Goal: Information Seeking & Learning: Check status

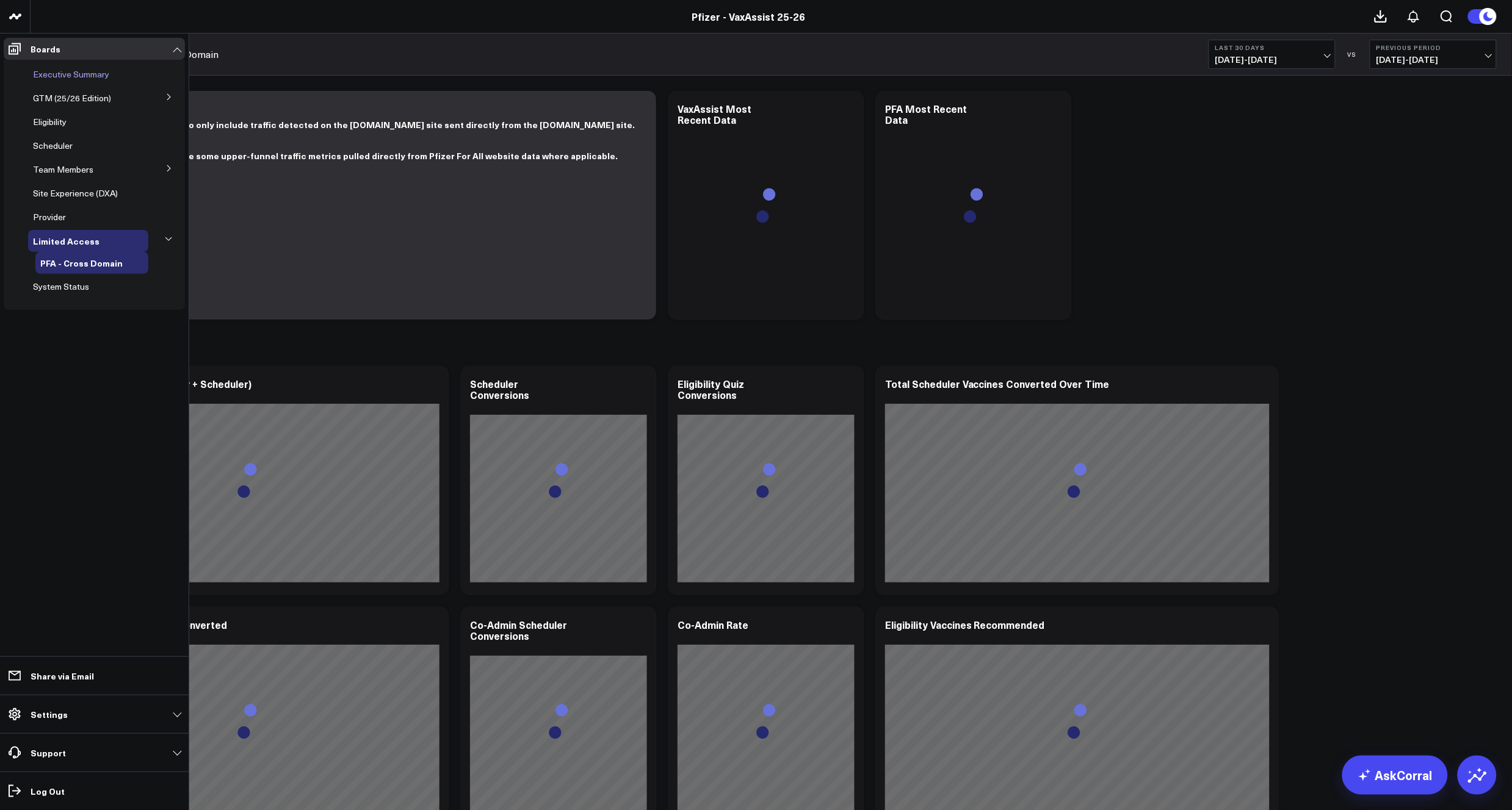
click at [70, 72] on span "Executive Summary" at bounding box center [70, 74] width 76 height 12
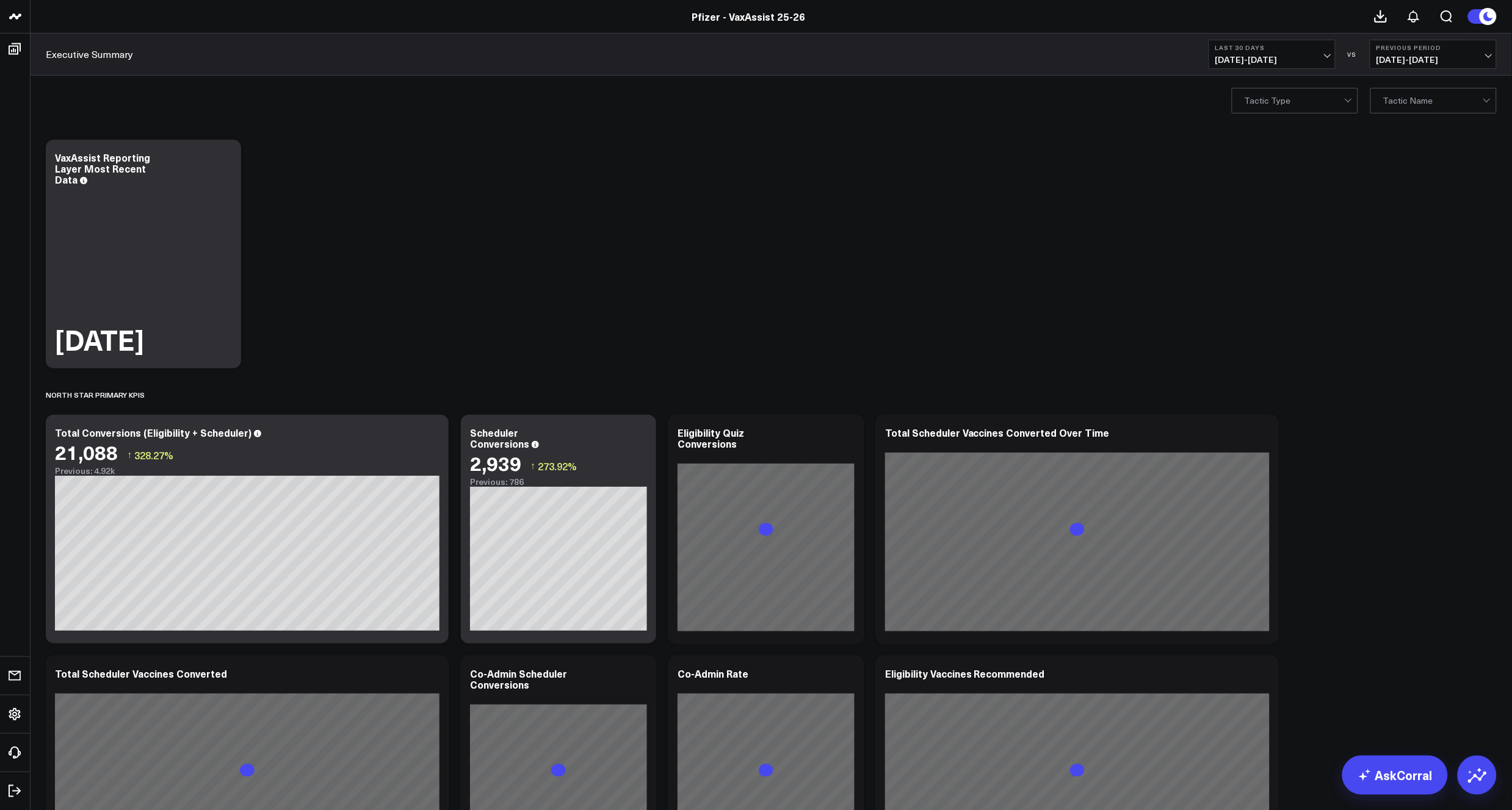
click at [1322, 52] on button "Last 30 Days [DATE] - [DATE]" at bounding box center [1272, 54] width 127 height 29
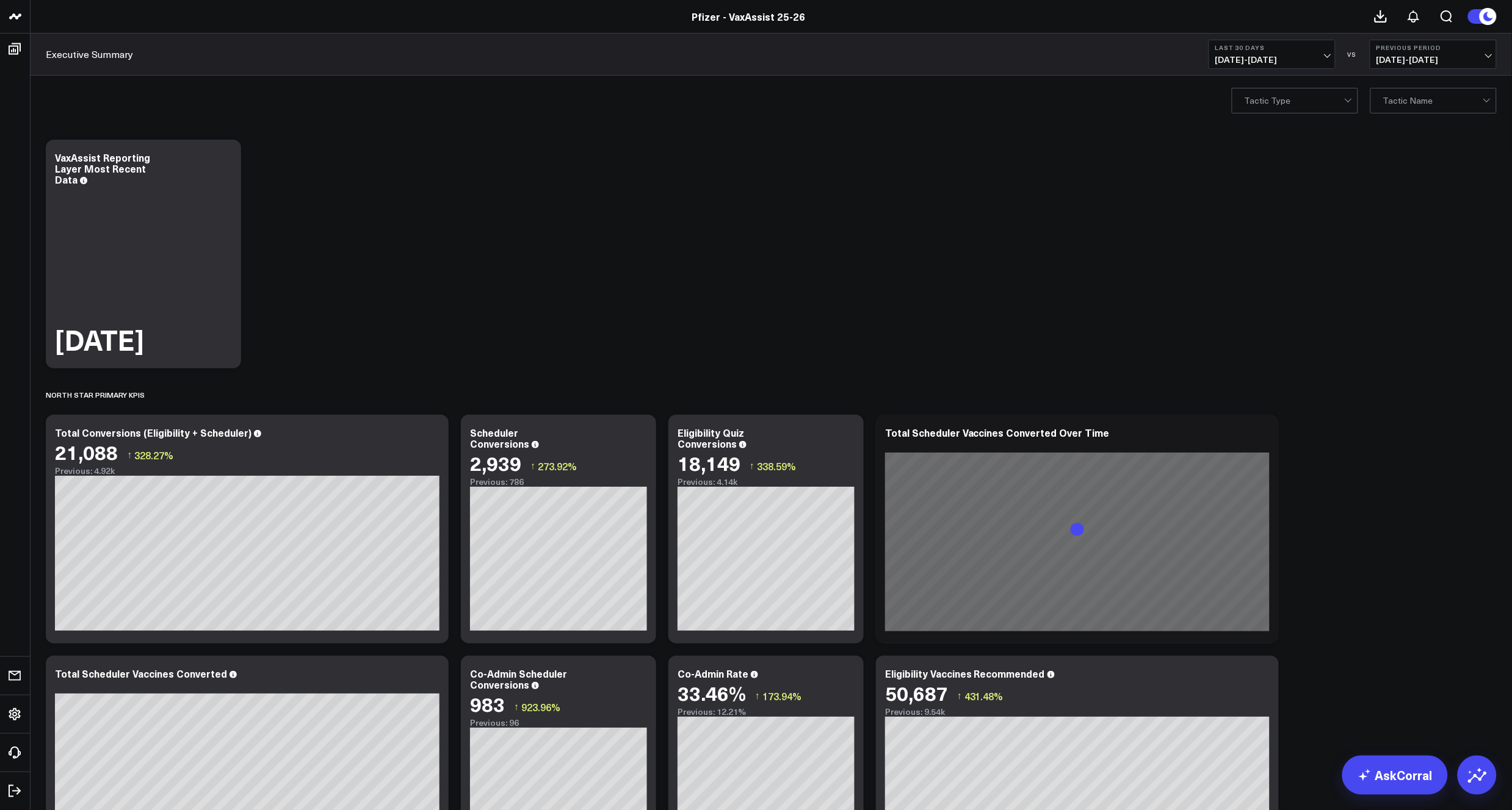
click at [1313, 59] on span "07/30/25 - 08/28/25" at bounding box center [1272, 60] width 114 height 10
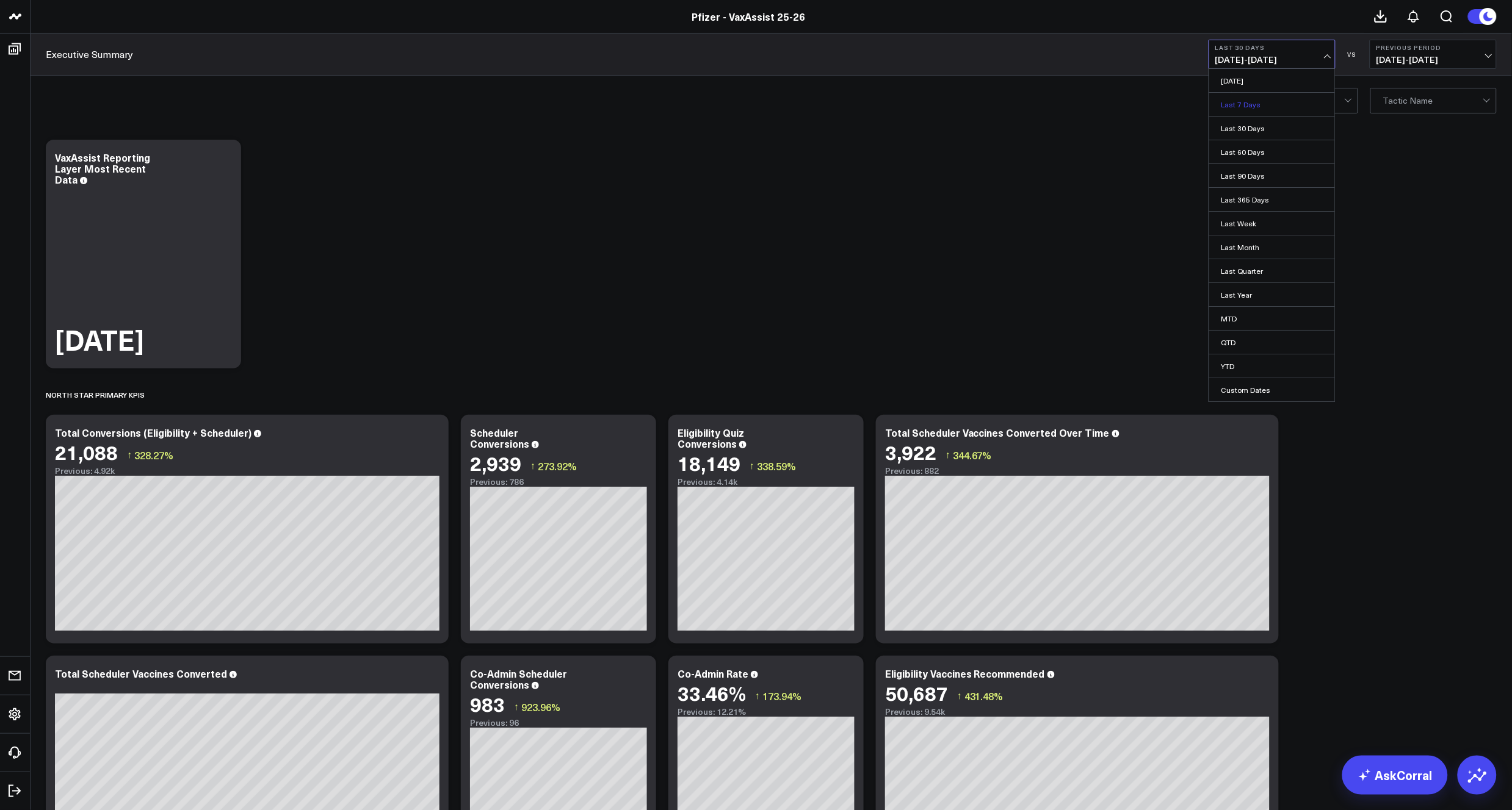
click at [1266, 100] on link "Last 7 Days" at bounding box center [1272, 104] width 126 height 23
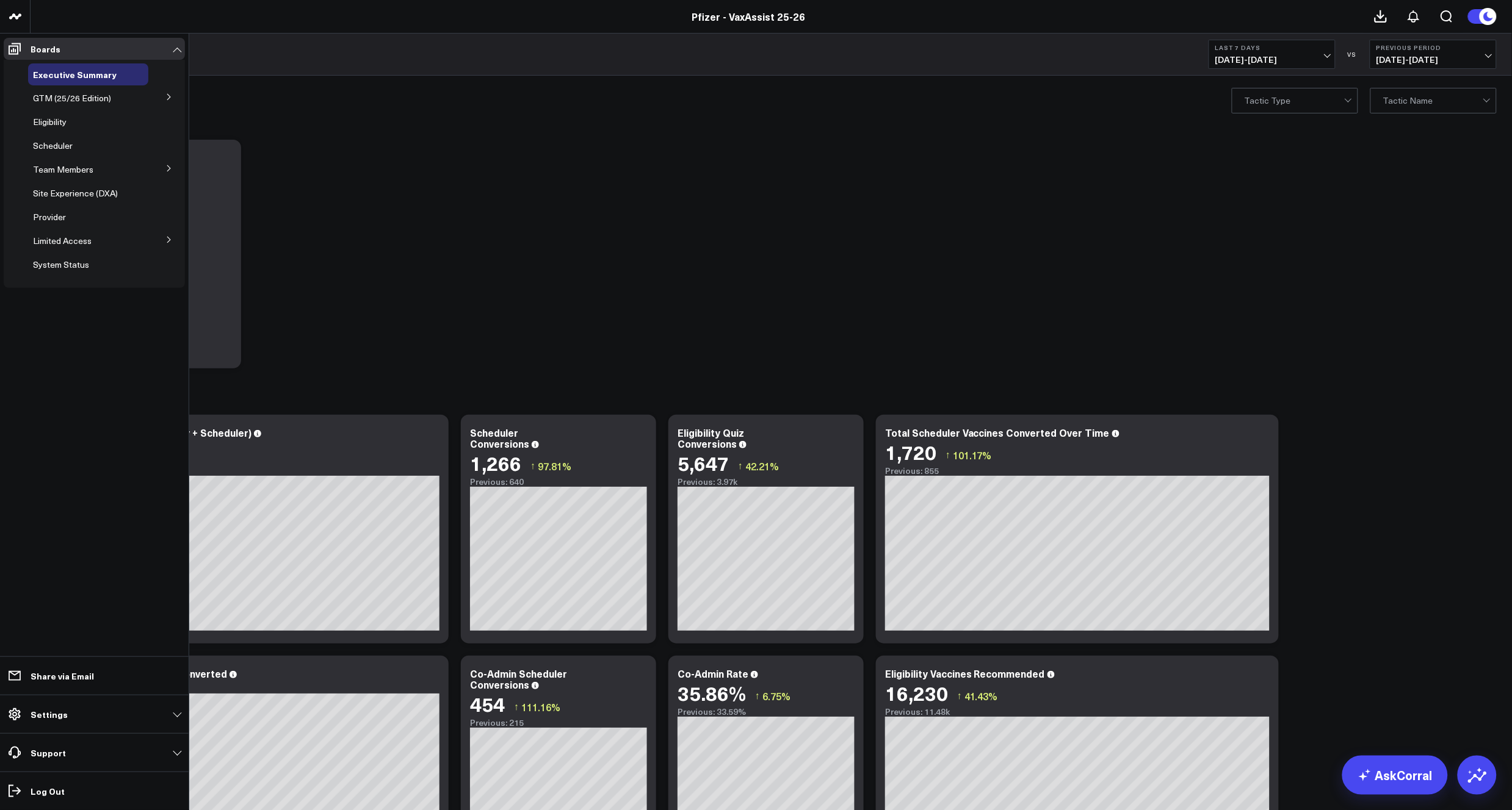
click at [166, 244] on button at bounding box center [169, 239] width 32 height 18
click at [114, 262] on span "PFA - Cross Domain" at bounding box center [79, 263] width 77 height 12
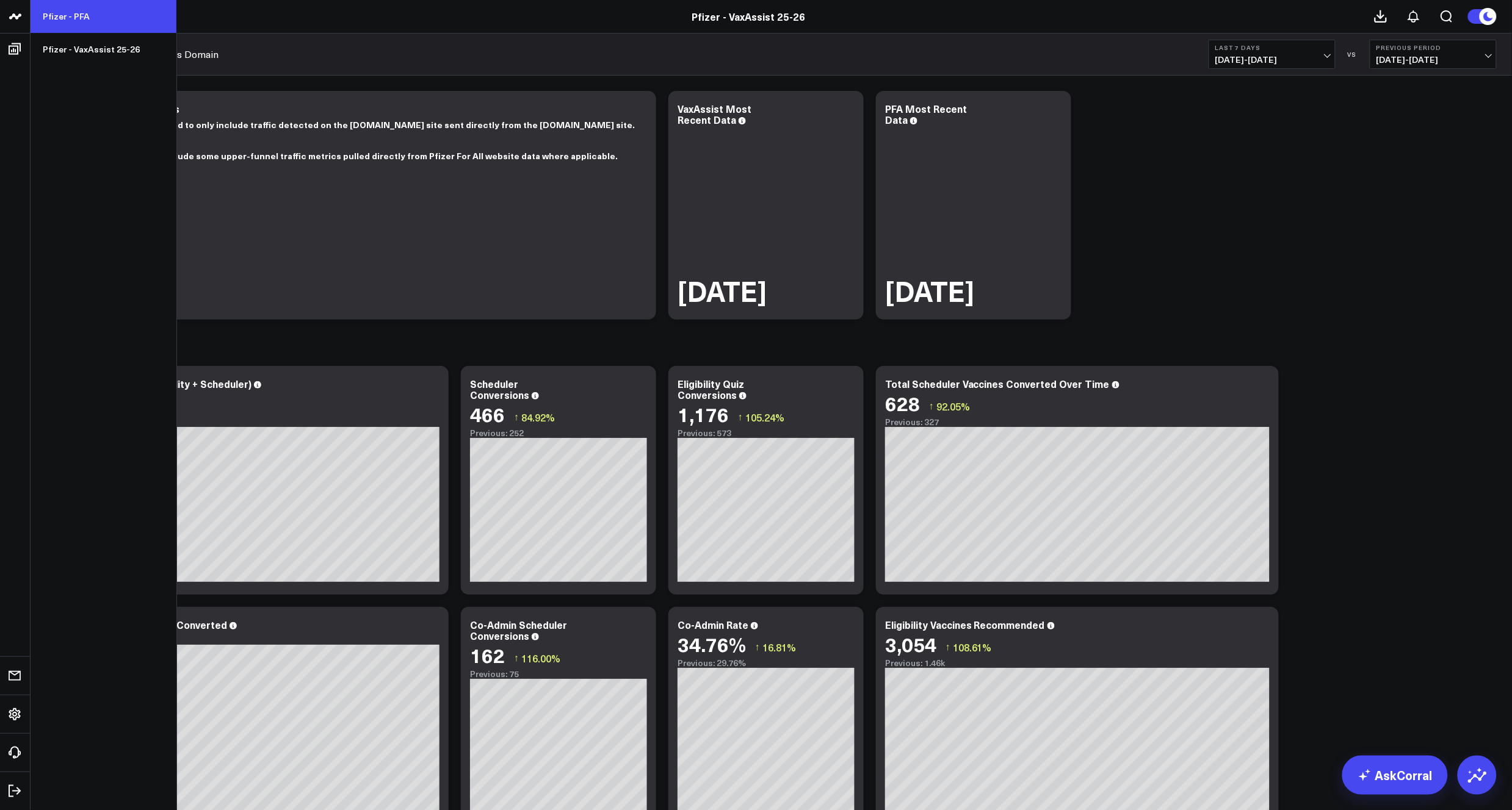
click at [76, 14] on link "Pfizer - PFA" at bounding box center [103, 16] width 146 height 33
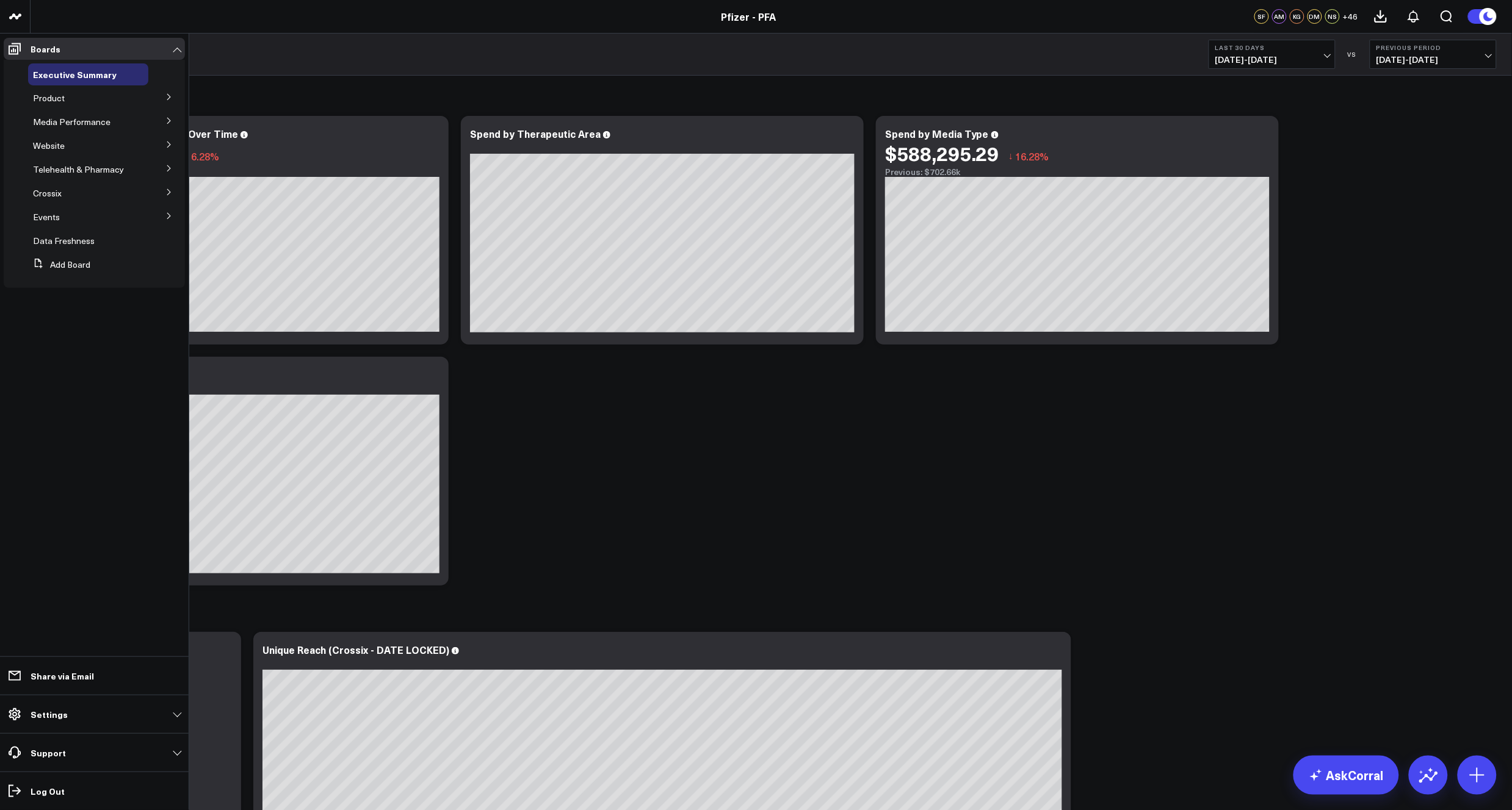
click at [167, 95] on icon at bounding box center [170, 97] width 8 height 8
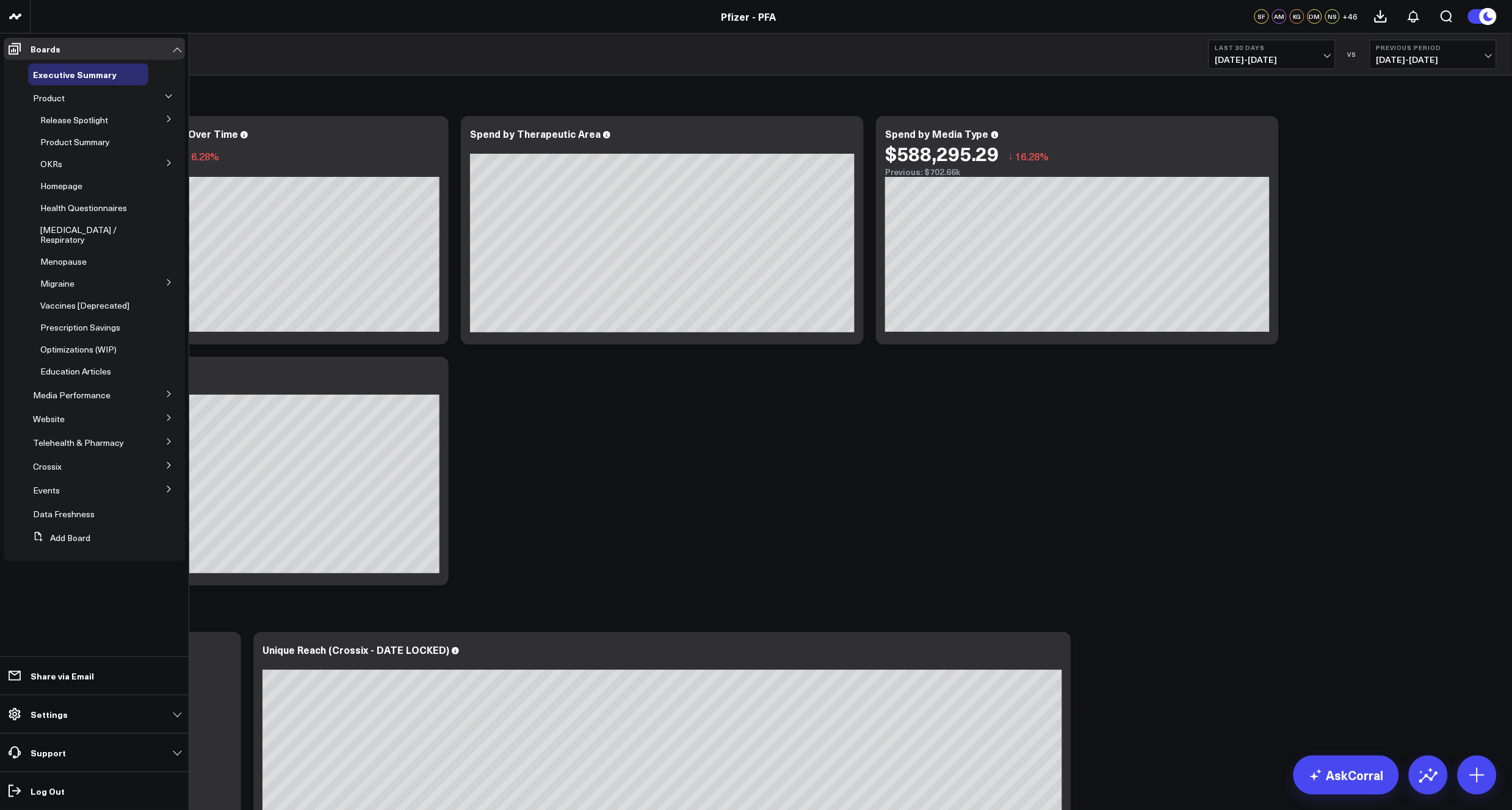
click at [168, 118] on icon at bounding box center [169, 118] width 3 height 6
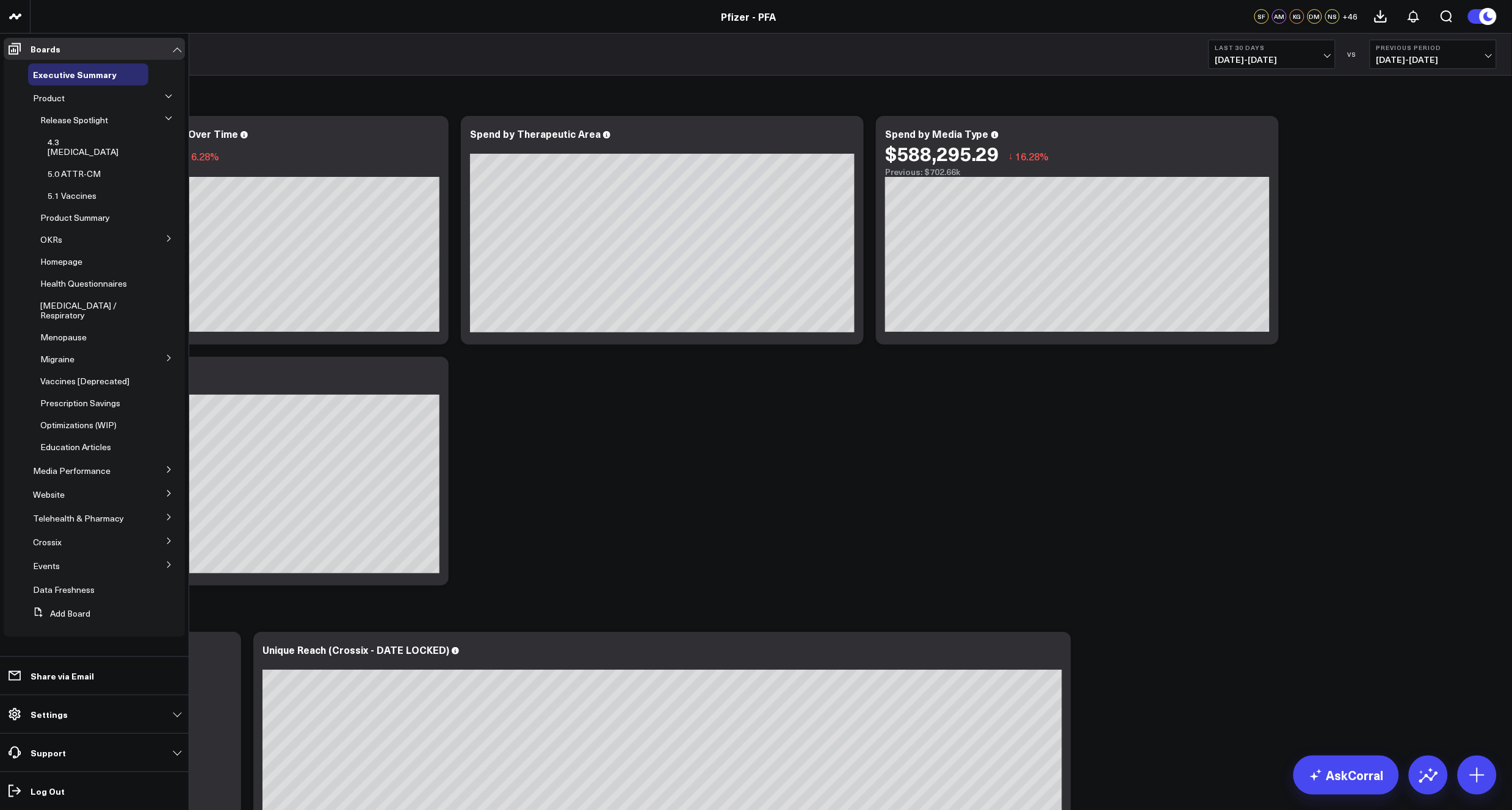
click at [65, 190] on span "5.1 Vaccines" at bounding box center [71, 196] width 49 height 12
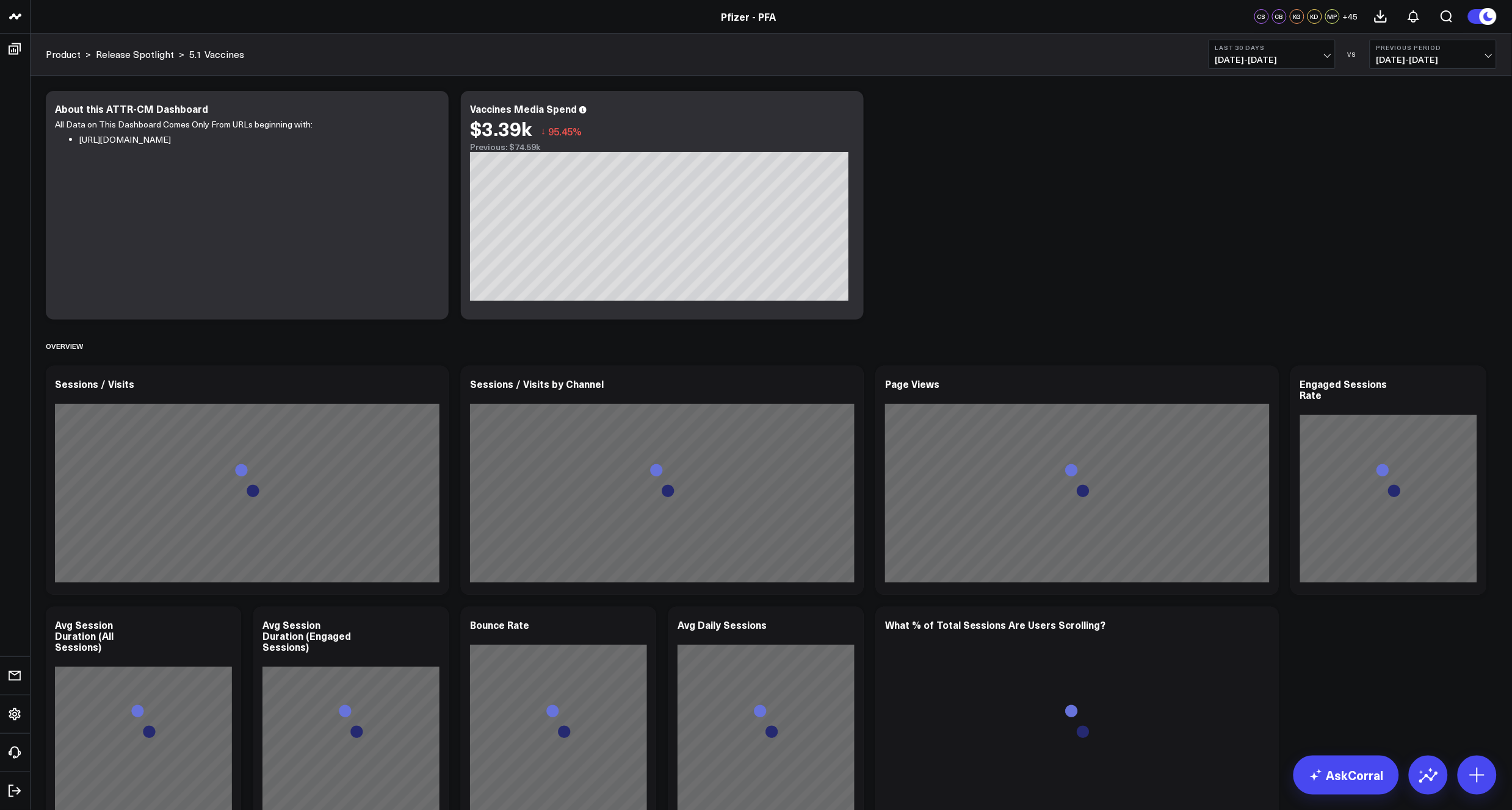
click at [1329, 55] on span "[DATE] - [DATE]" at bounding box center [1272, 60] width 114 height 10
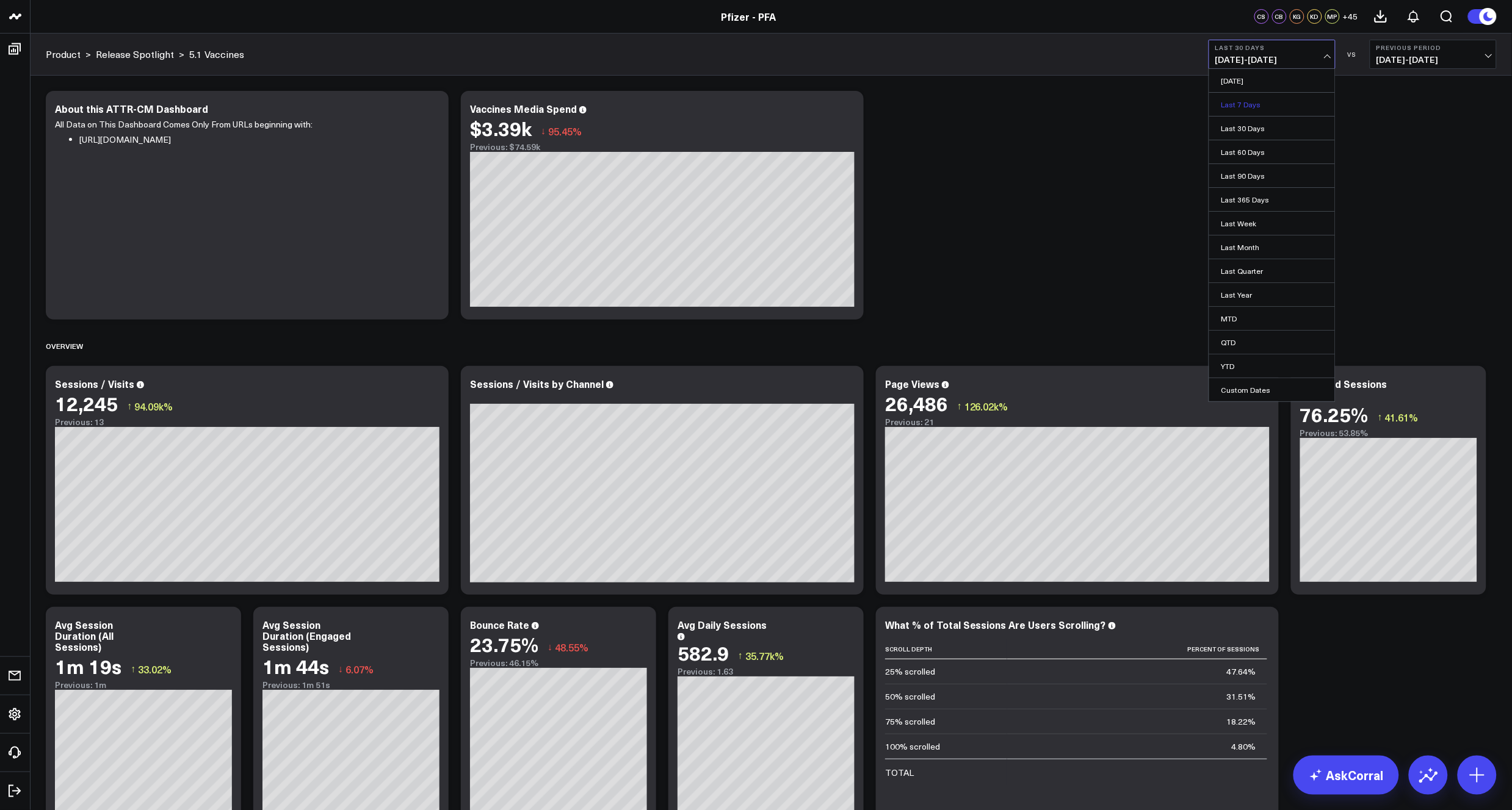
click at [1260, 108] on link "Last 7 Days" at bounding box center [1272, 104] width 126 height 23
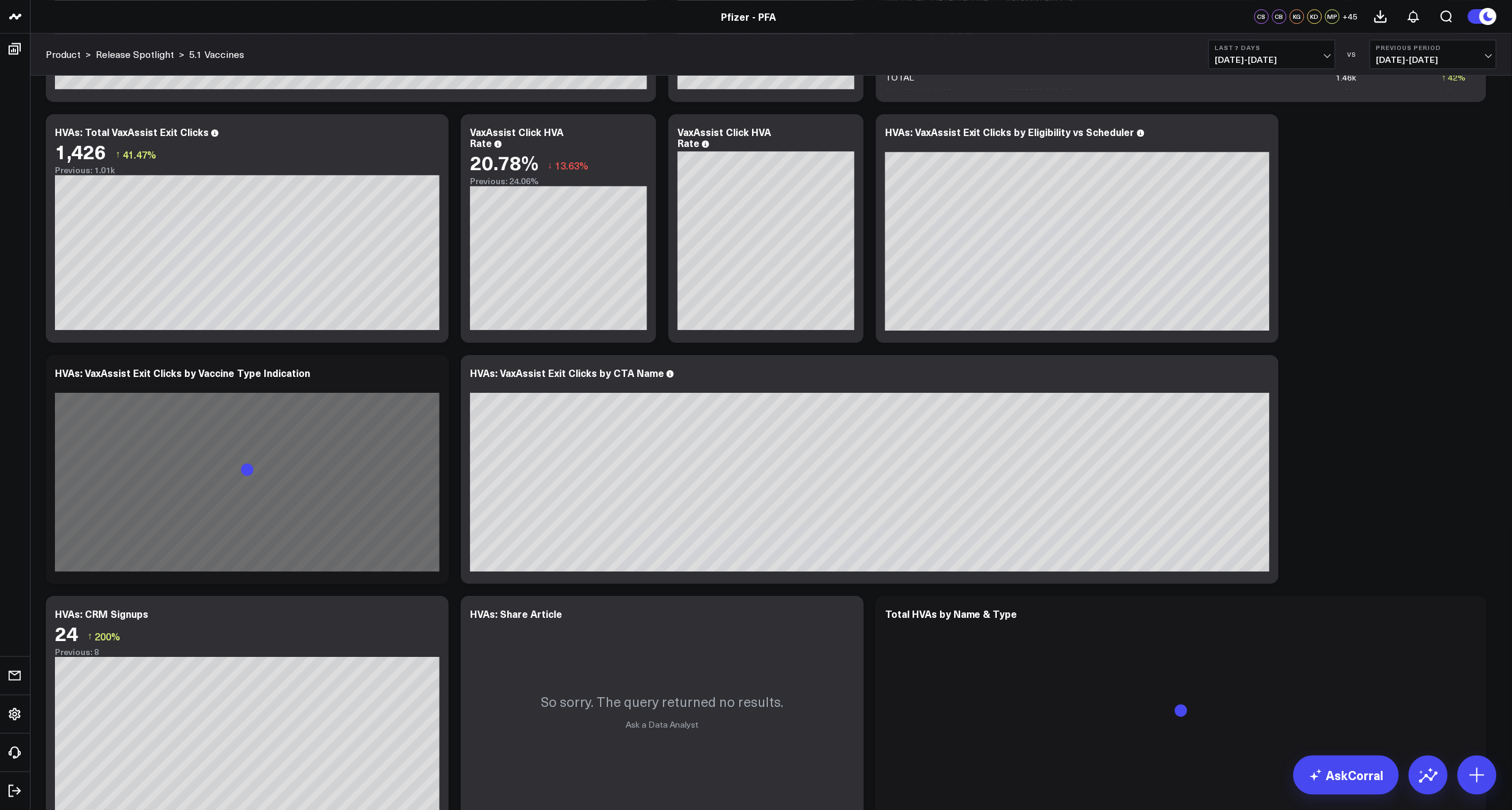
scroll to position [1831, 0]
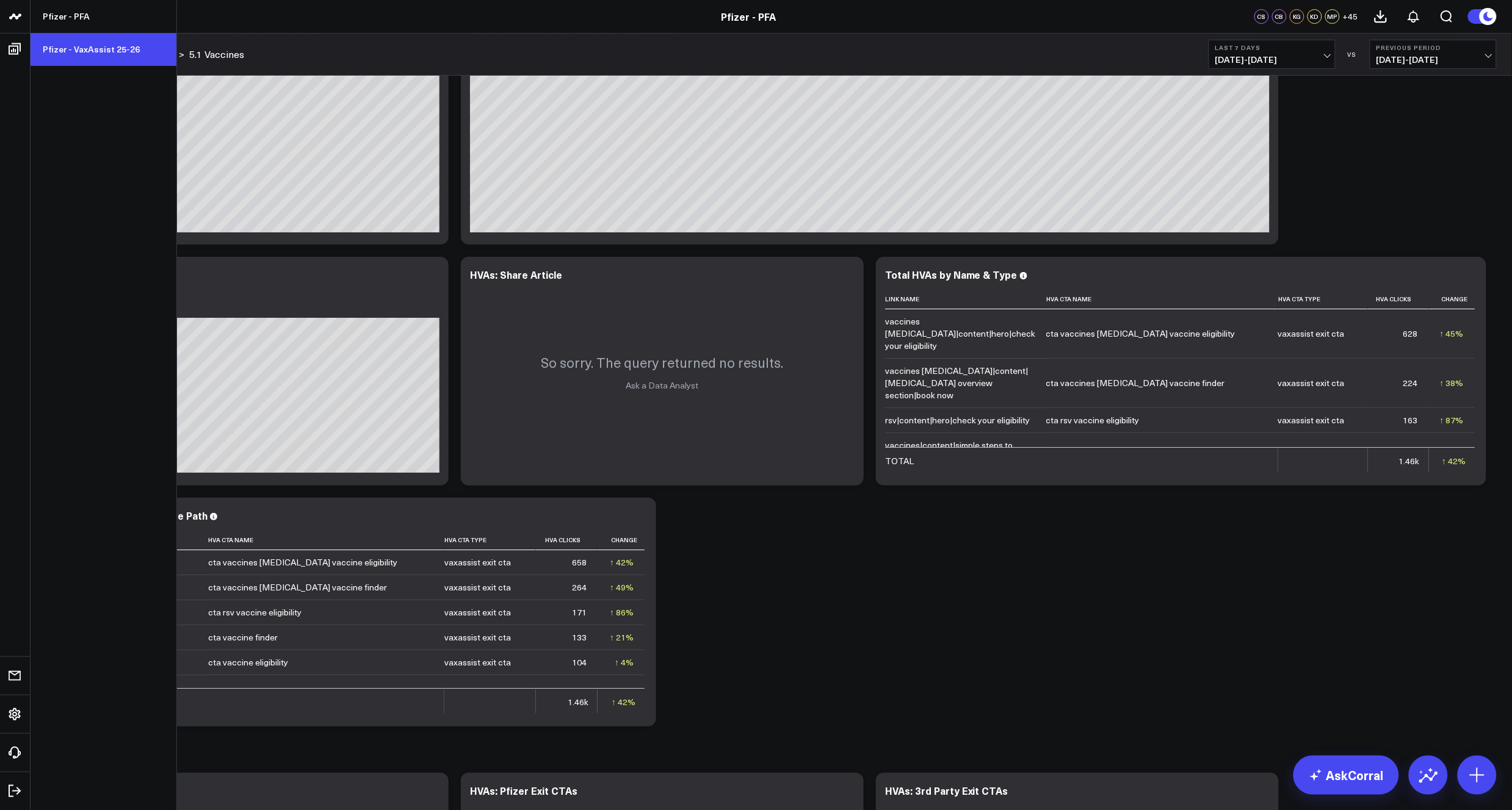
click at [102, 45] on link "Pfizer - VaxAssist 25-26" at bounding box center [103, 49] width 146 height 33
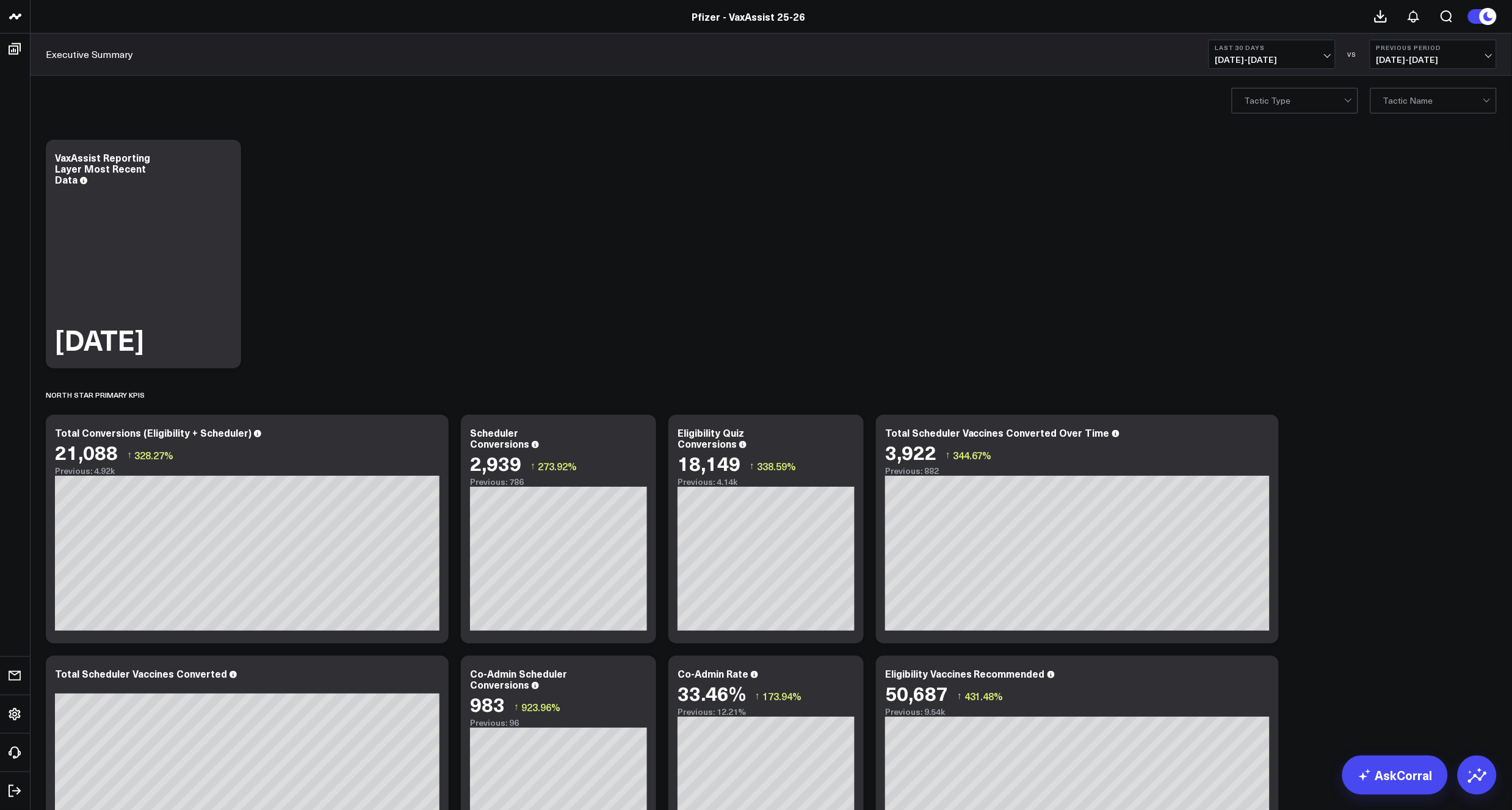
click at [1322, 63] on span "07/30/25 - 08/28/25" at bounding box center [1272, 60] width 114 height 10
click at [1261, 106] on link "Last 7 Days" at bounding box center [1272, 104] width 126 height 23
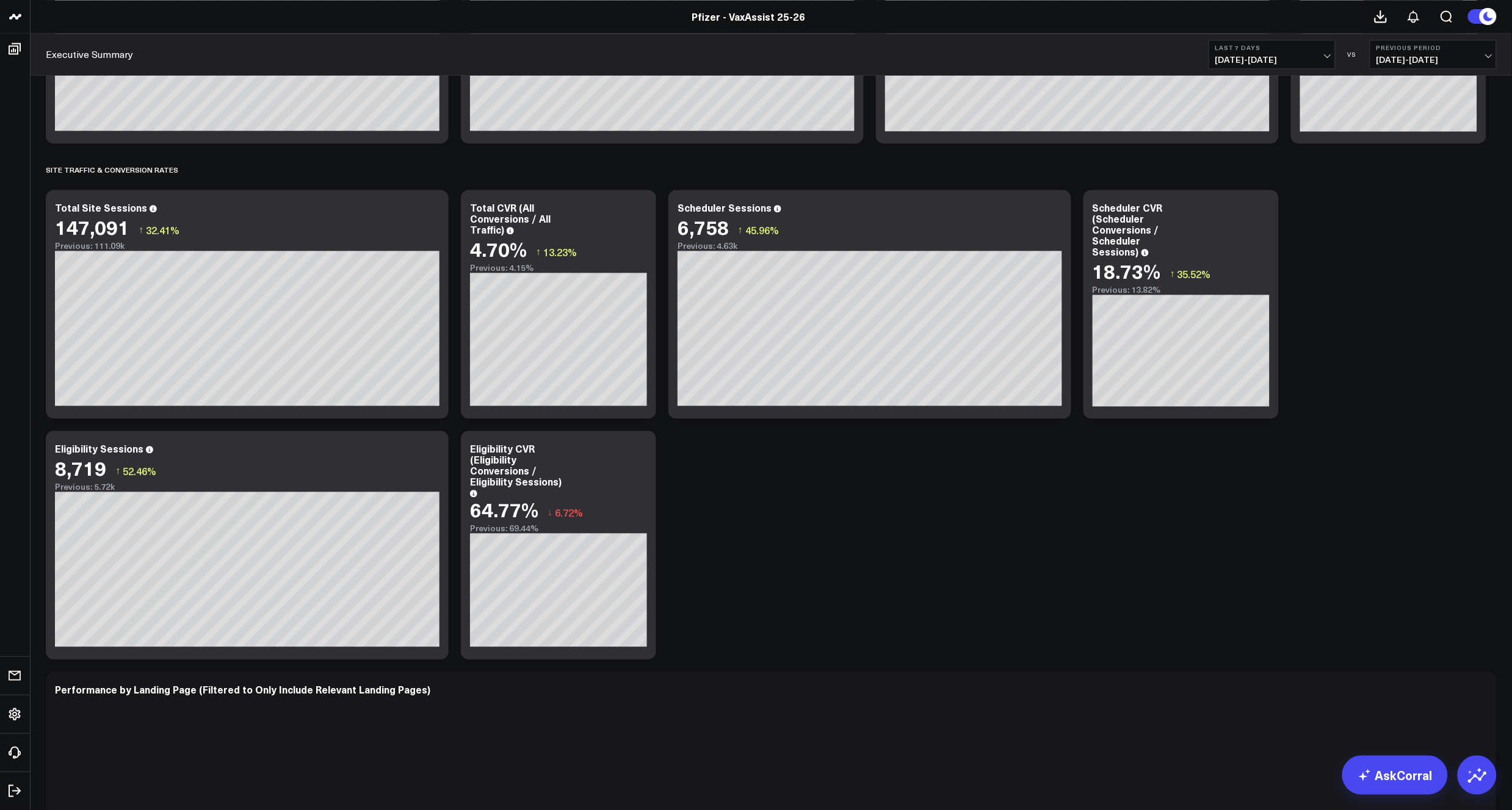
scroll to position [1288, 0]
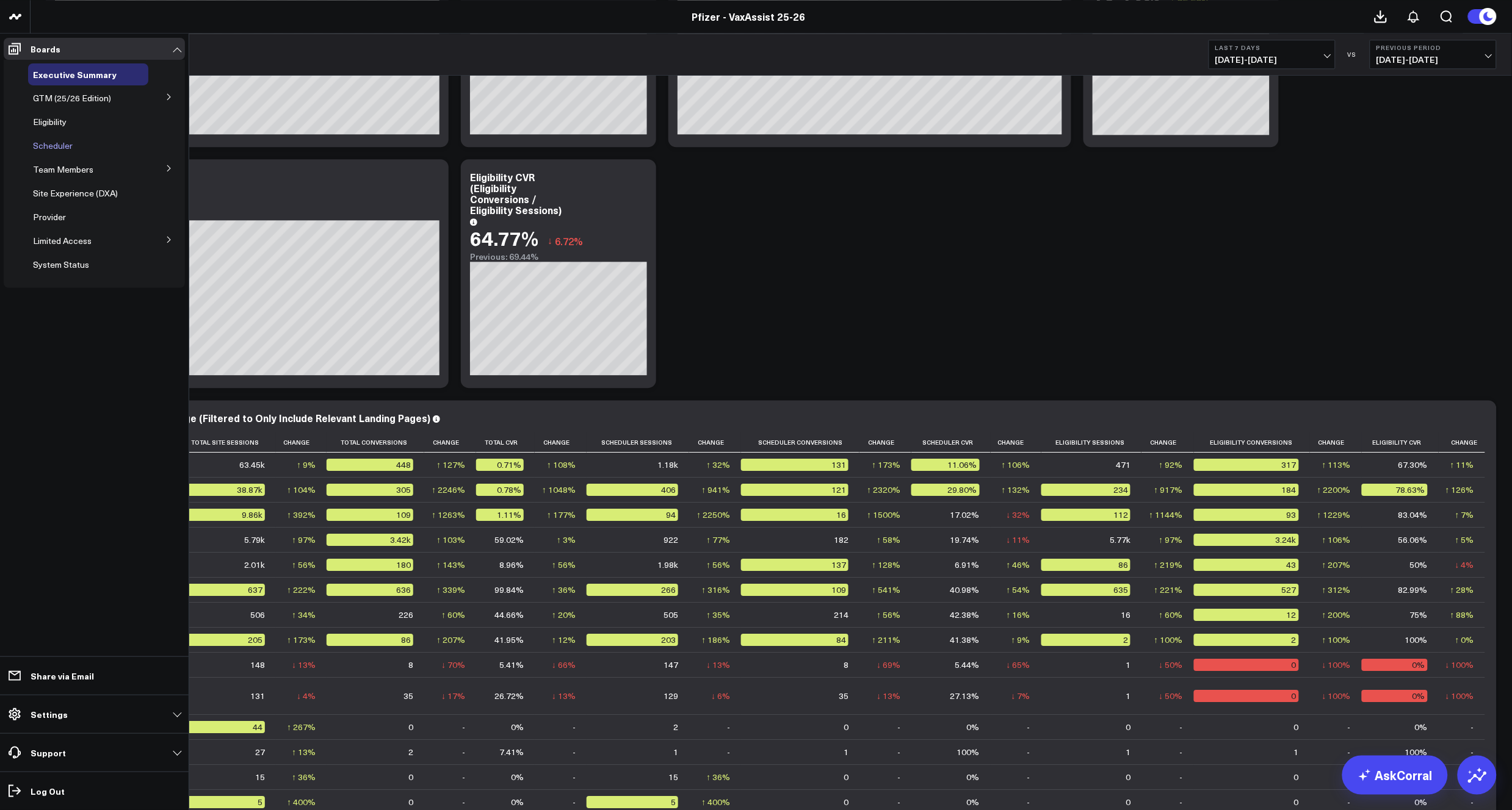
click at [52, 143] on span "Scheduler" at bounding box center [52, 145] width 40 height 12
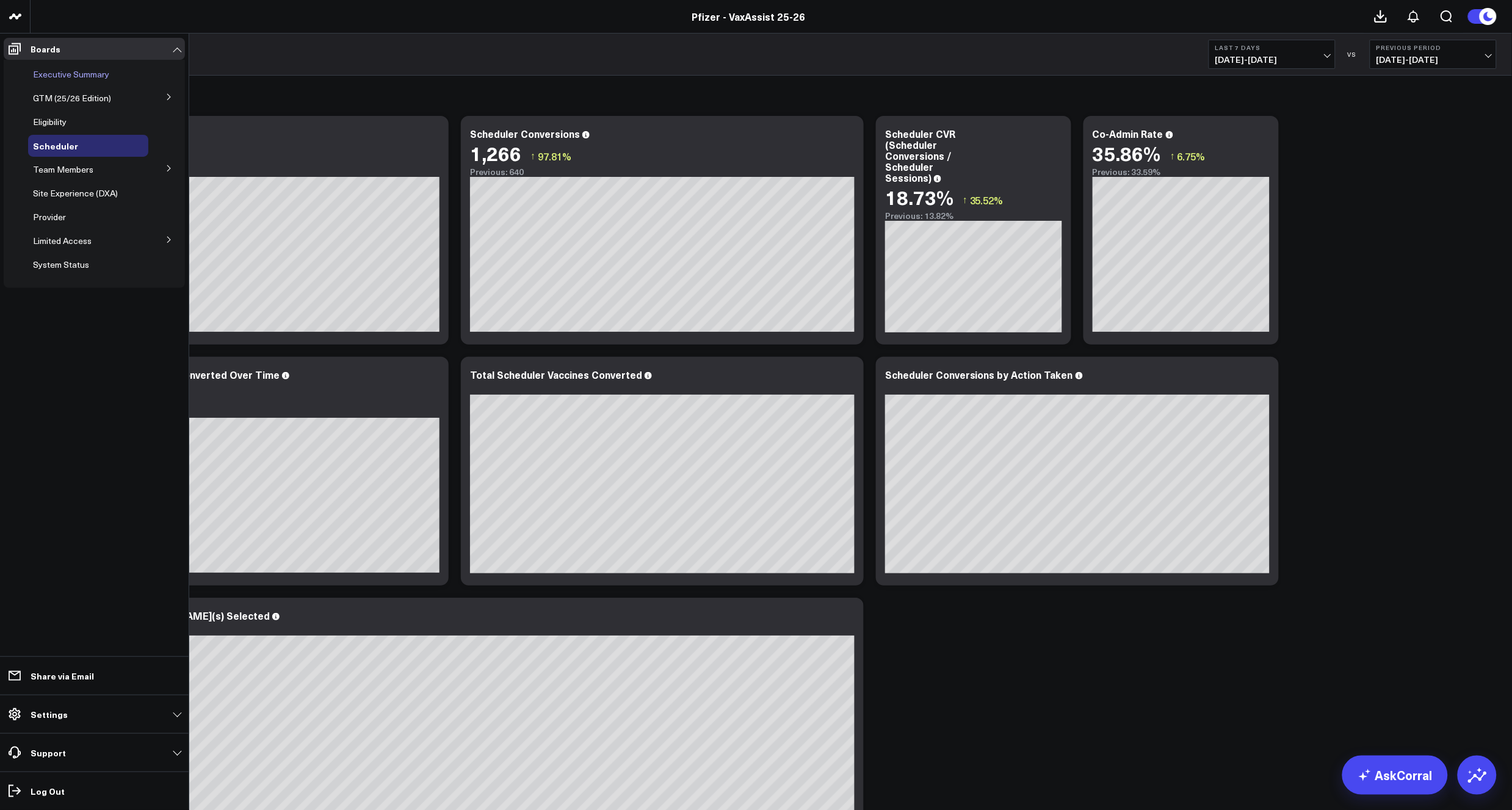
click at [65, 77] on span "Executive Summary" at bounding box center [70, 74] width 76 height 12
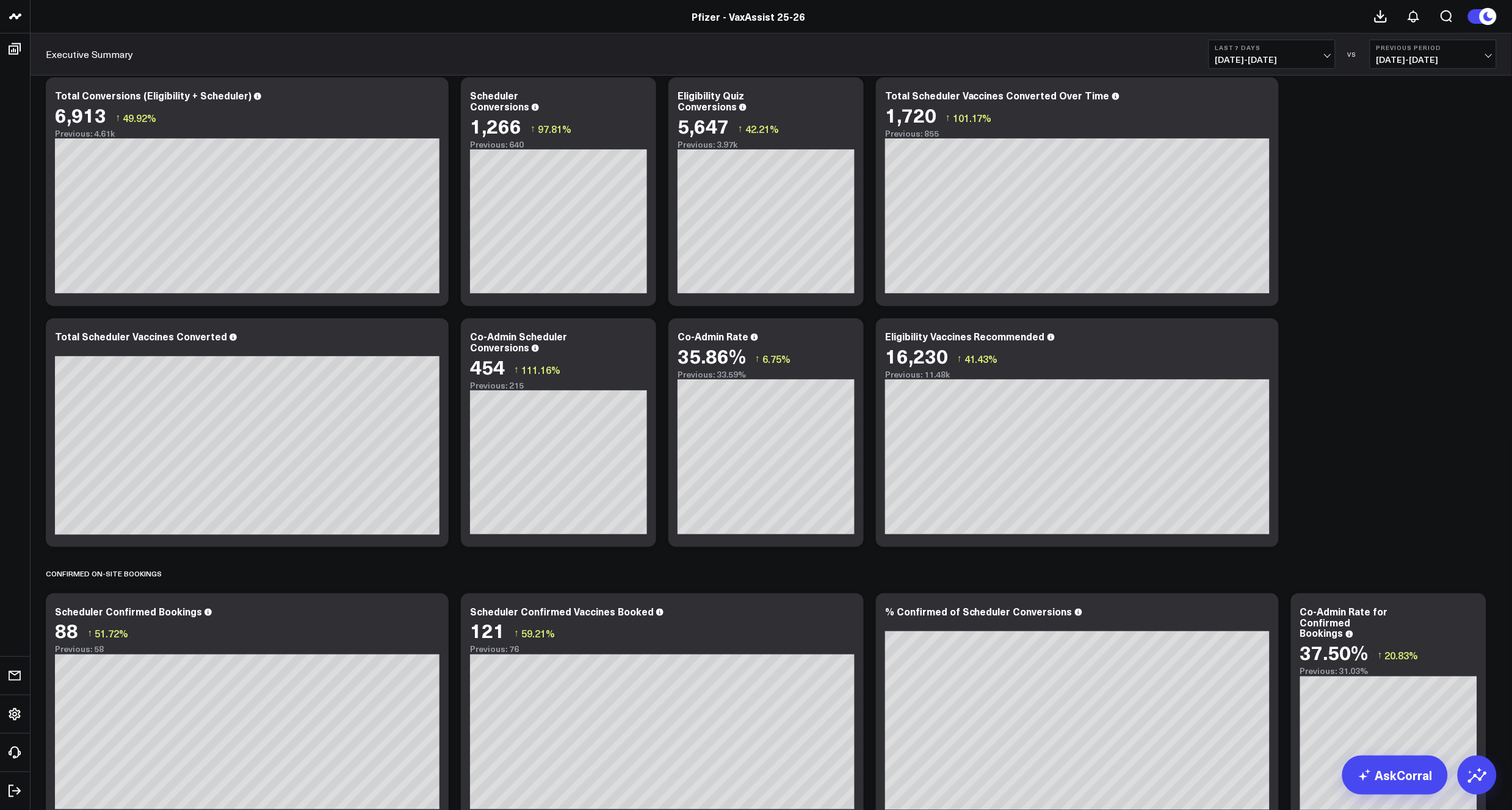
scroll to position [136, 0]
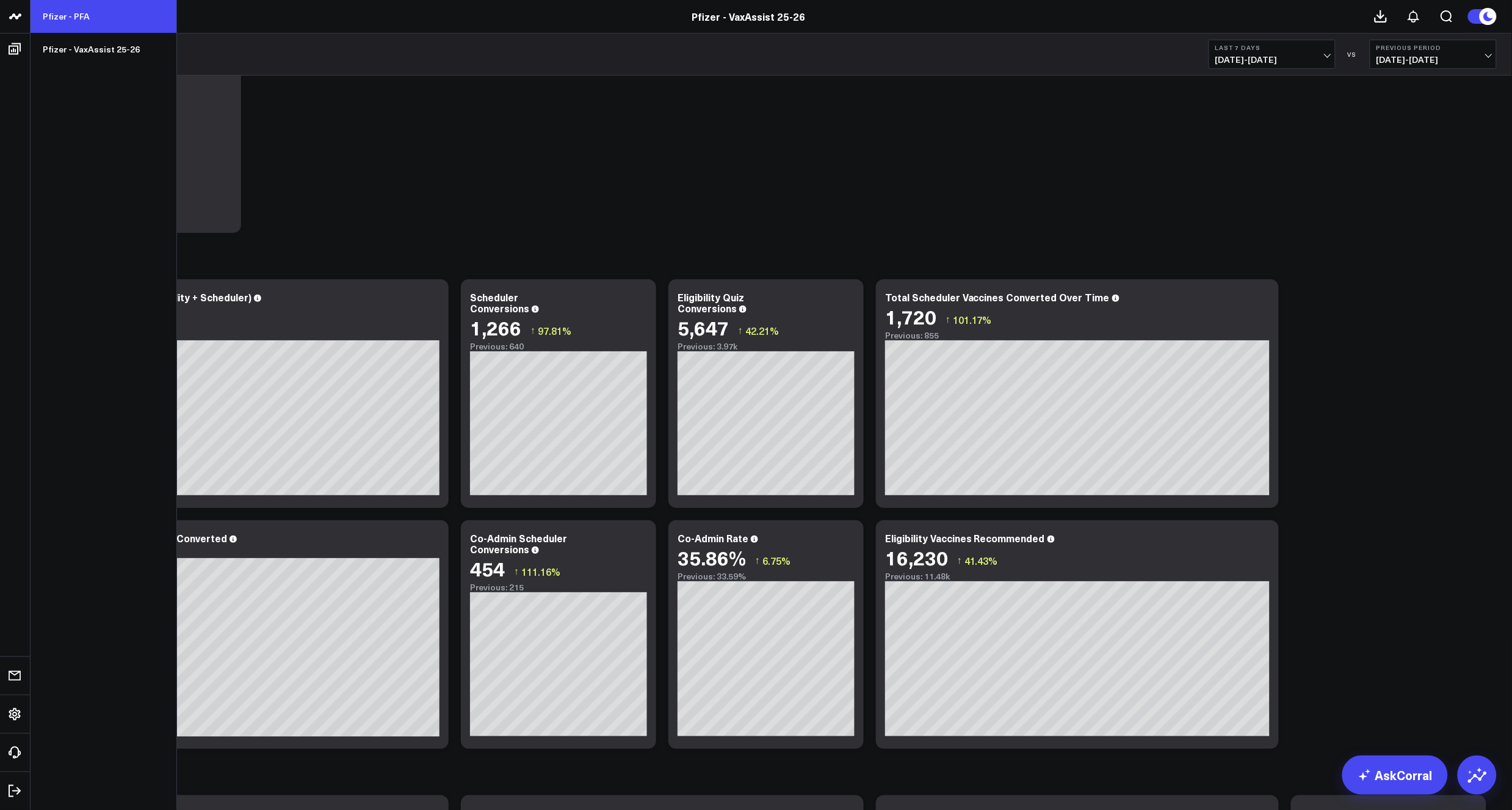
click at [73, 15] on link "Pfizer - PFA" at bounding box center [103, 16] width 146 height 33
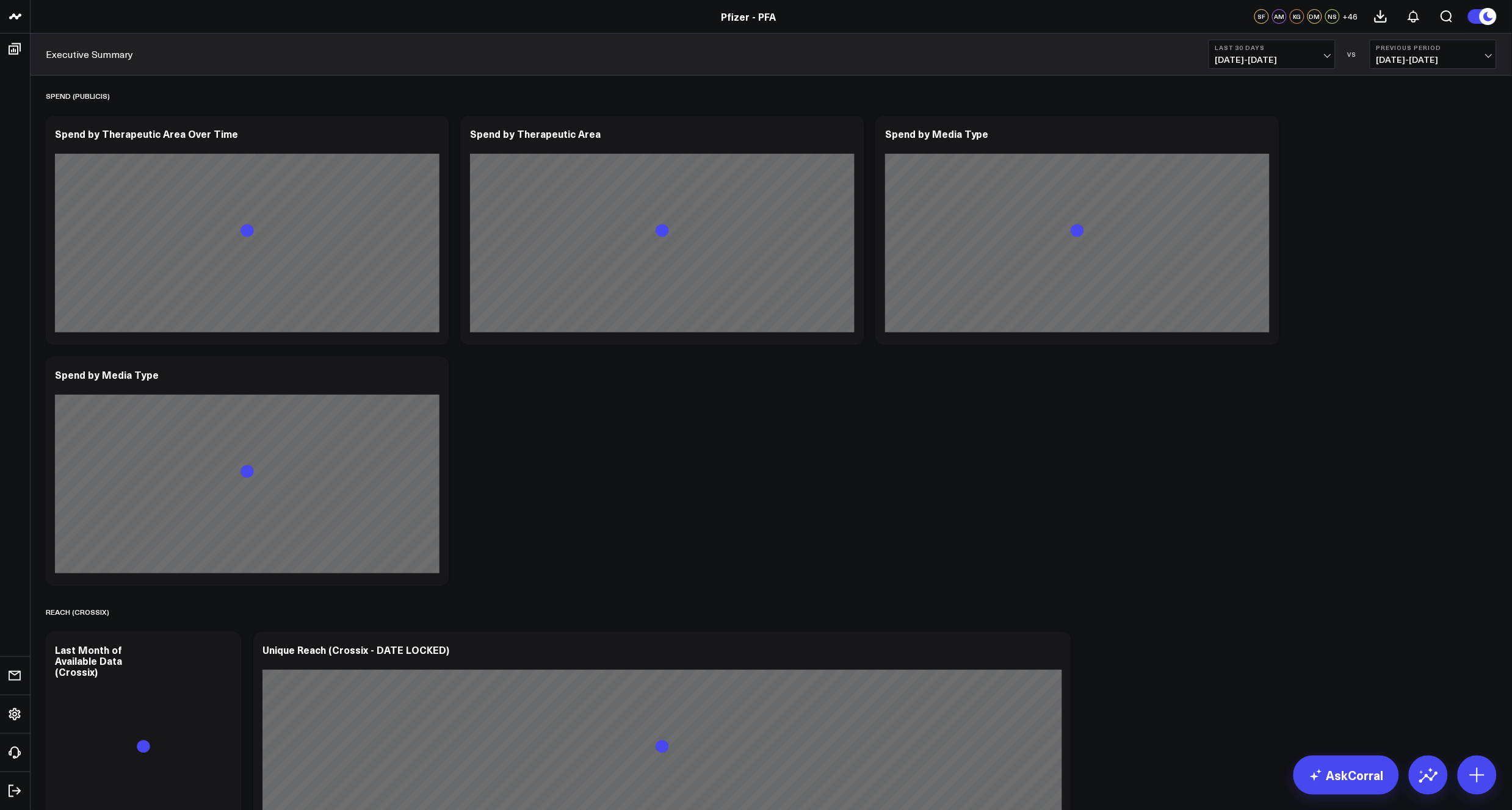
click at [1318, 59] on span "[DATE] - [DATE]" at bounding box center [1272, 60] width 114 height 10
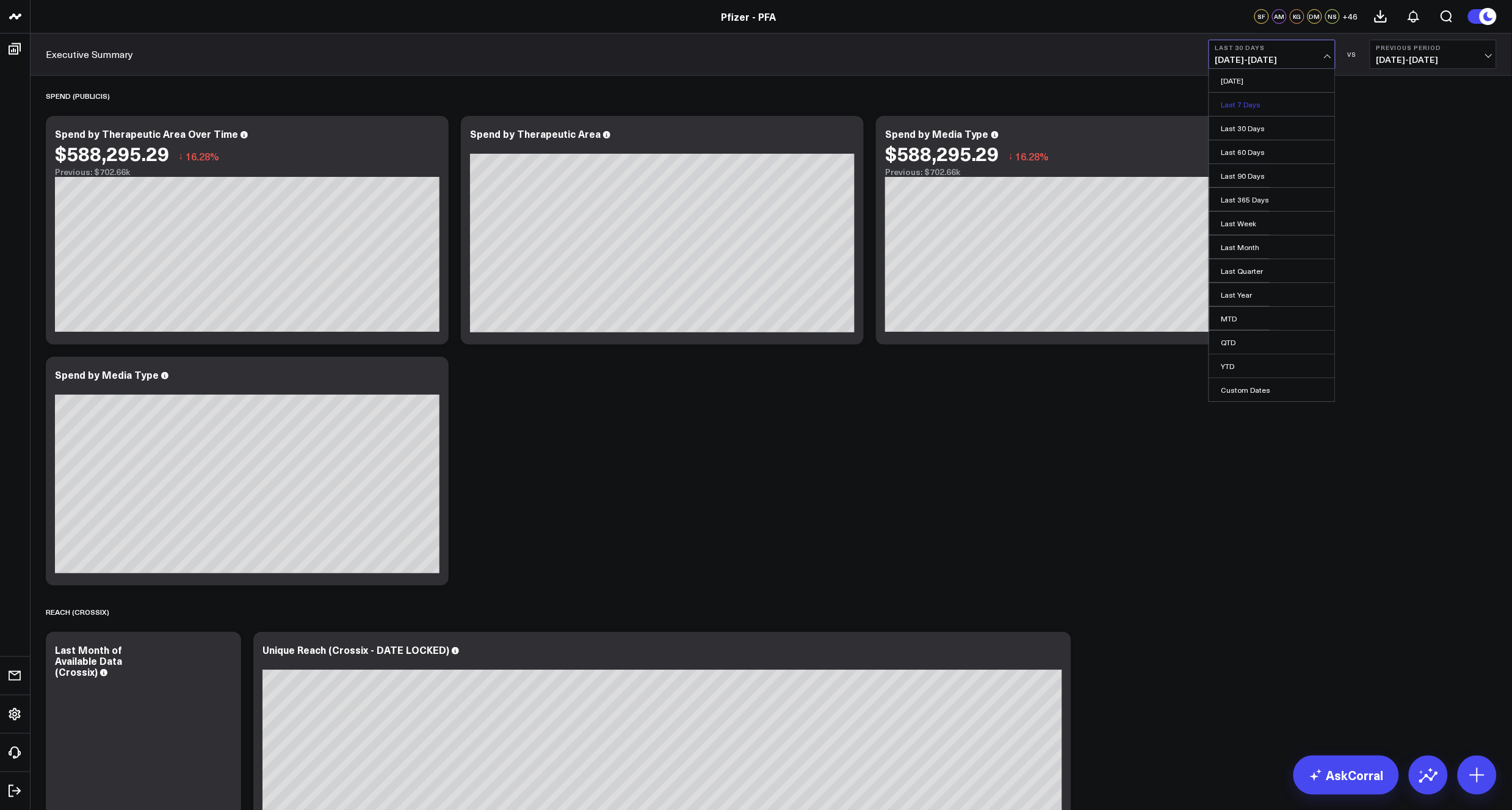
click at [1263, 101] on link "Last 7 Days" at bounding box center [1272, 104] width 126 height 23
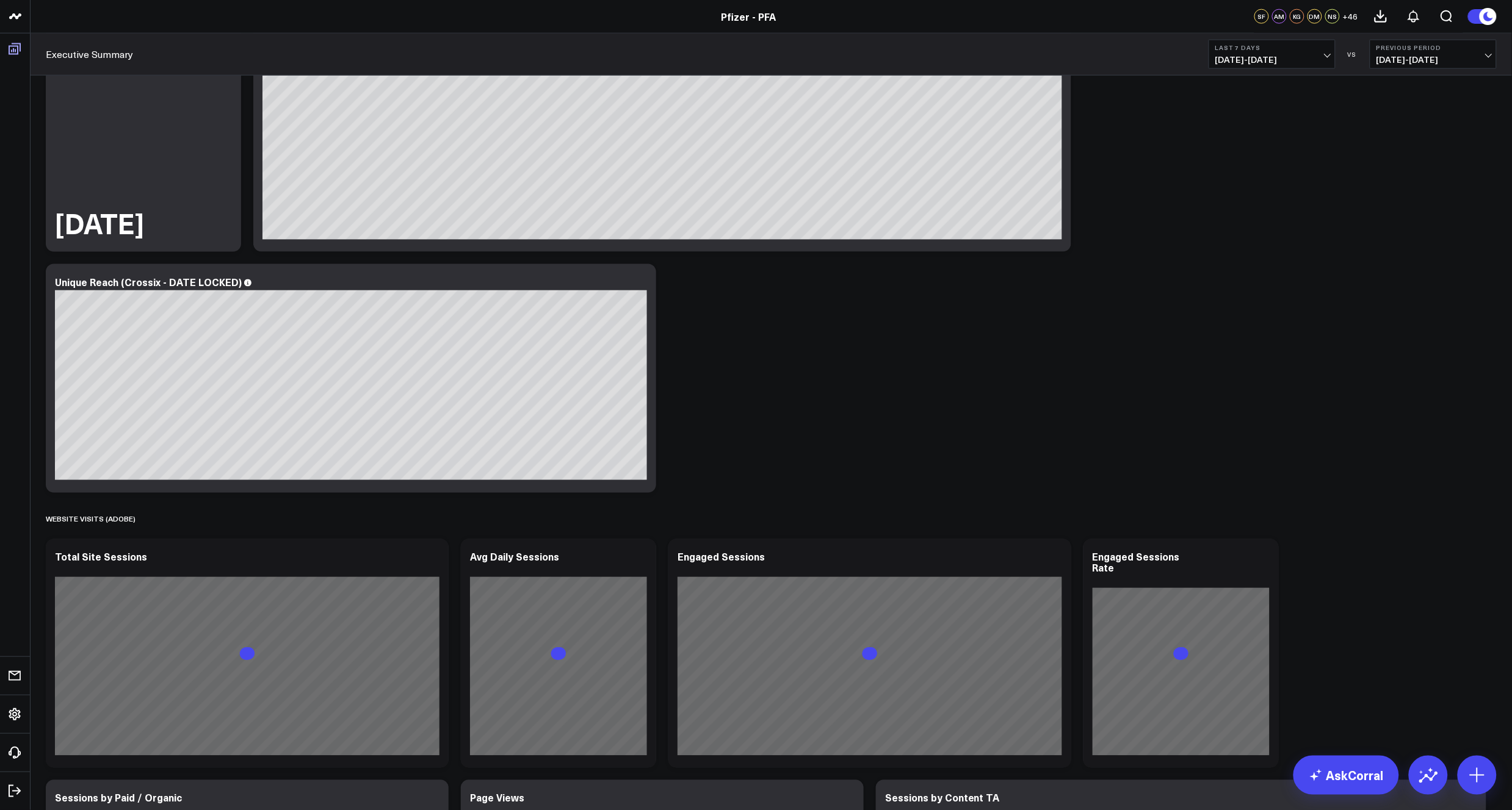
scroll to position [67, 0]
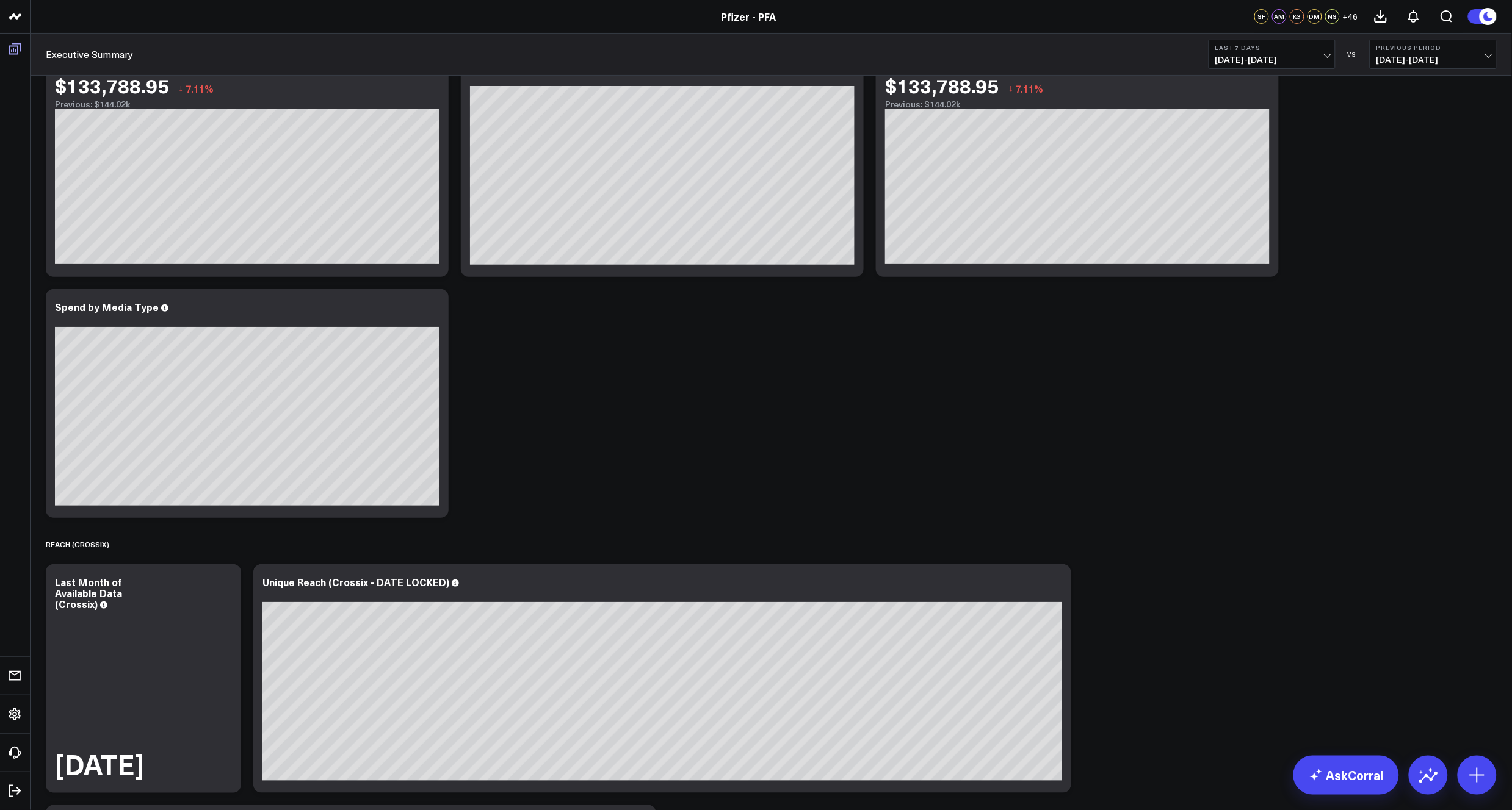
click at [18, 46] on icon at bounding box center [14, 48] width 14 height 14
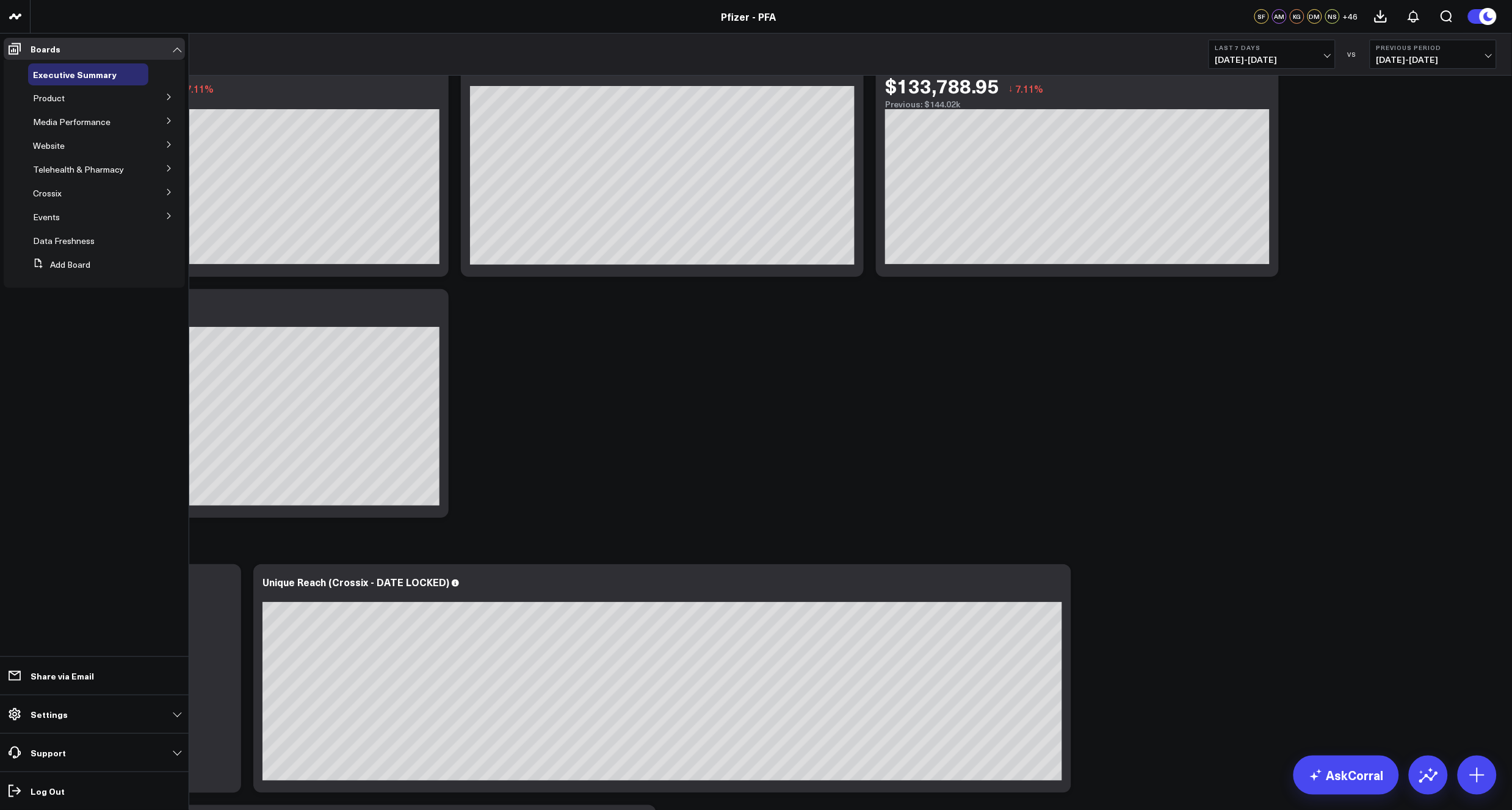
click at [172, 94] on button at bounding box center [169, 96] width 32 height 18
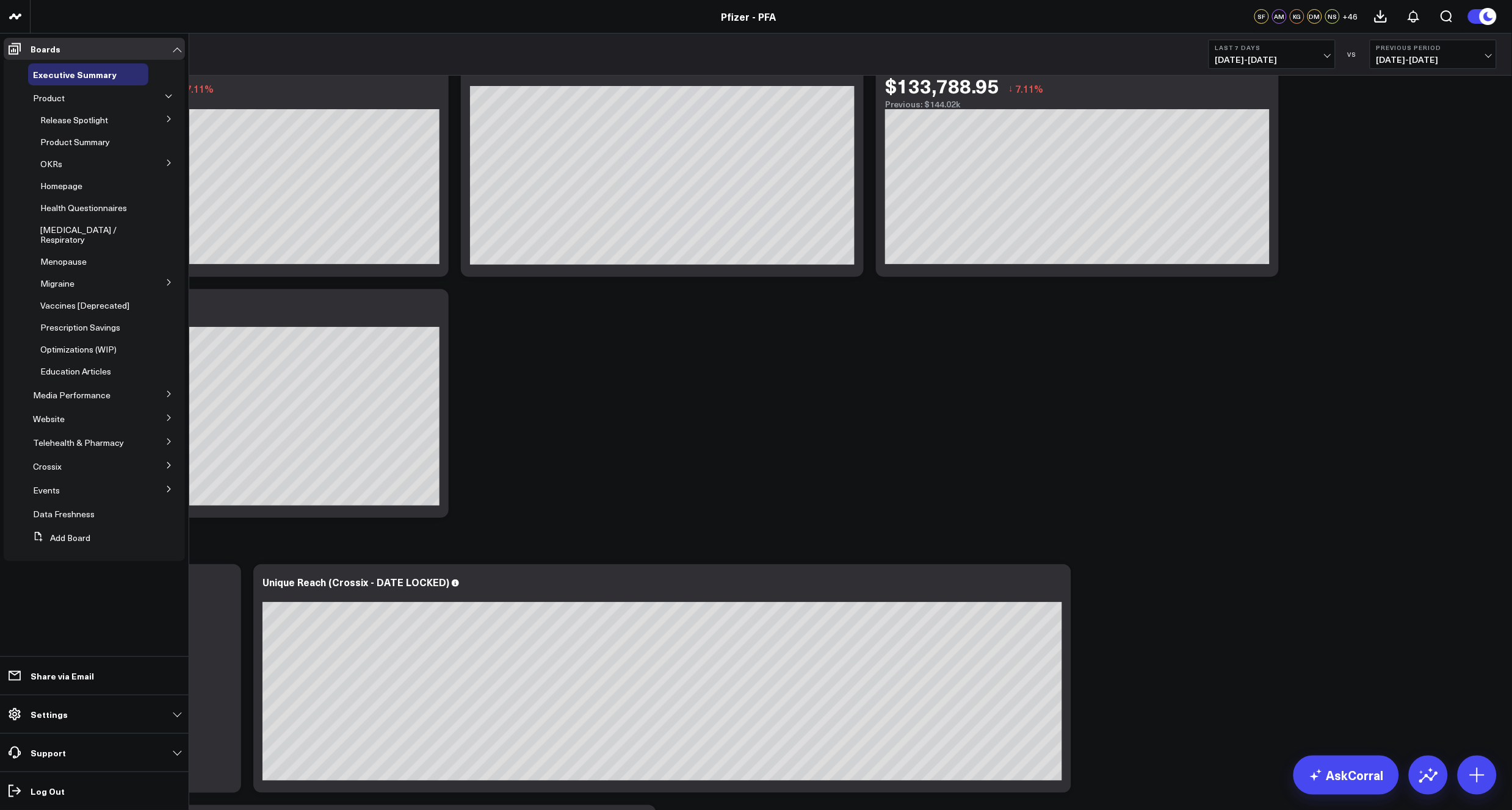
click at [169, 114] on button at bounding box center [169, 118] width 32 height 18
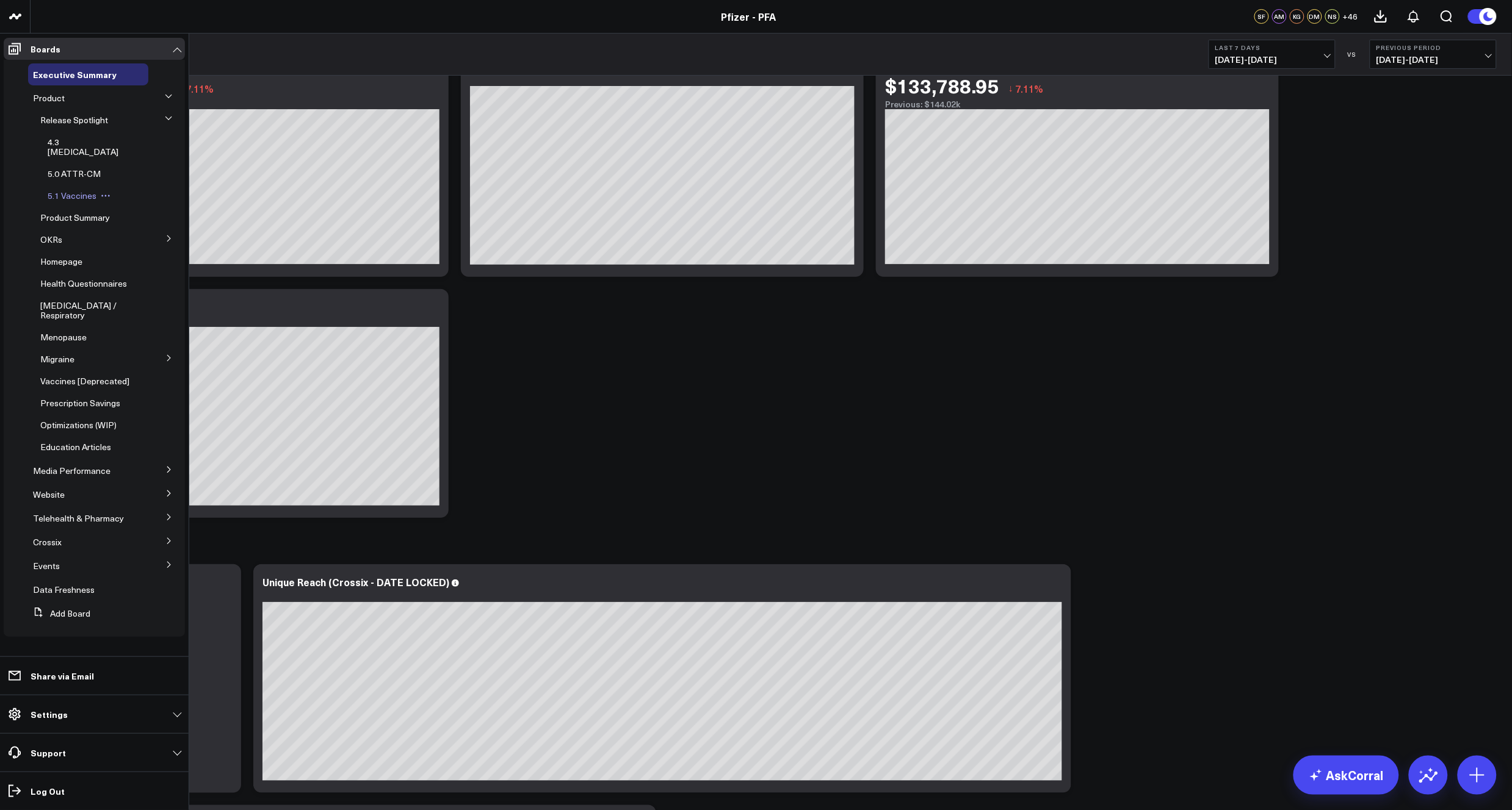
click at [59, 190] on span "5.1 Vaccines" at bounding box center [71, 196] width 49 height 12
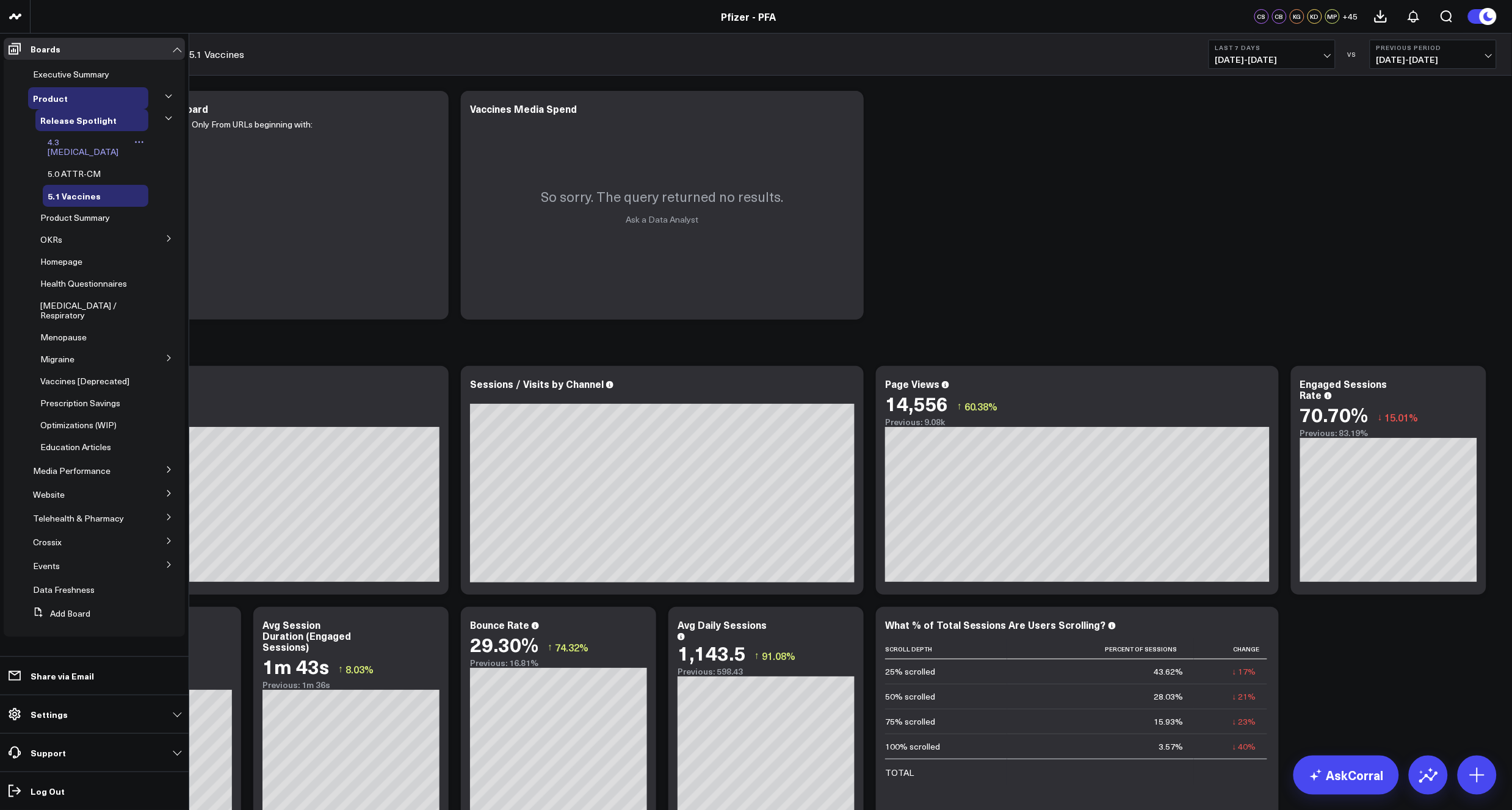
click at [74, 143] on span "4.3 [MEDICAL_DATA]" at bounding box center [82, 146] width 70 height 21
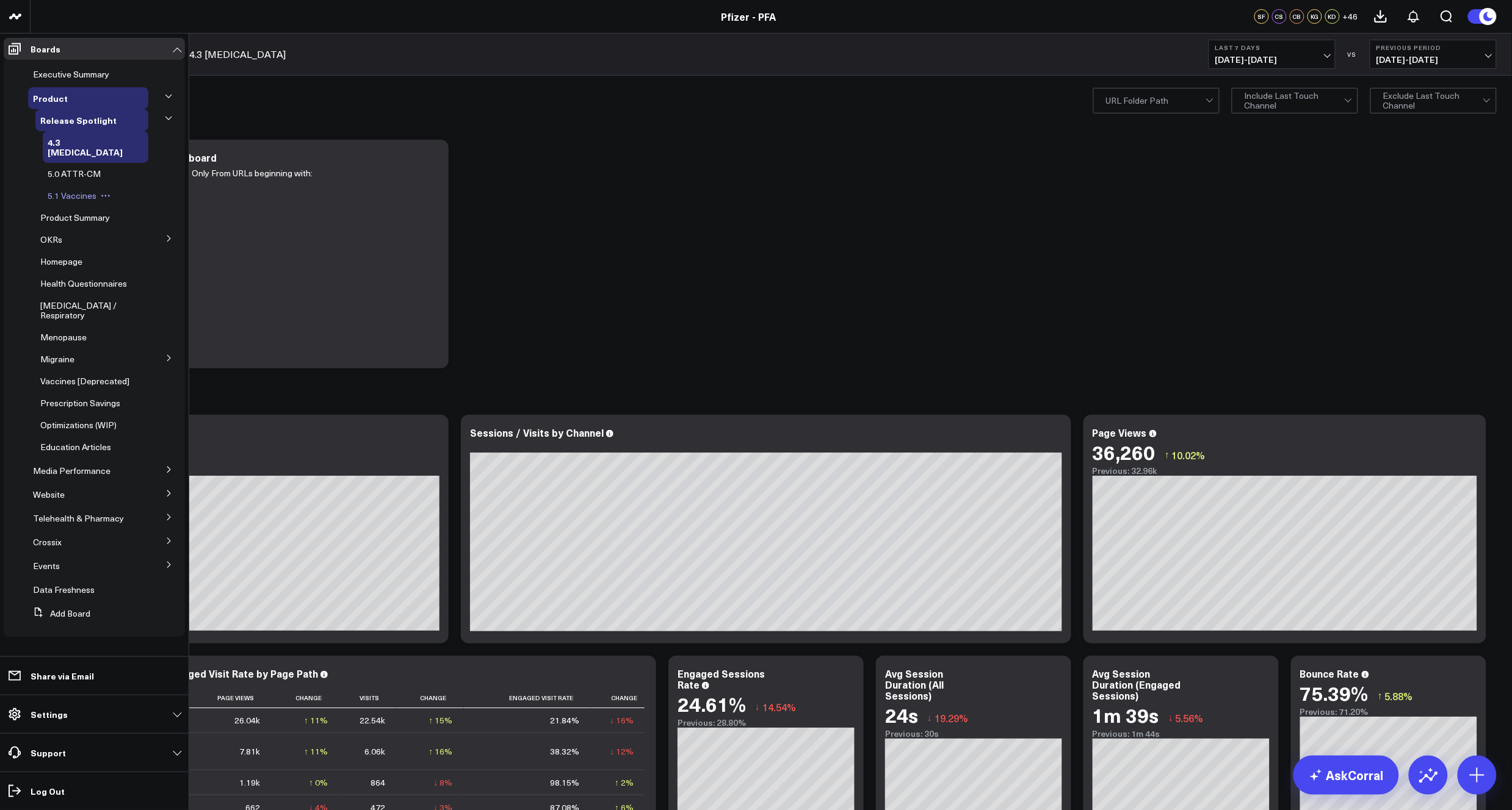
click at [81, 190] on span "5.1 Vaccines" at bounding box center [71, 196] width 49 height 12
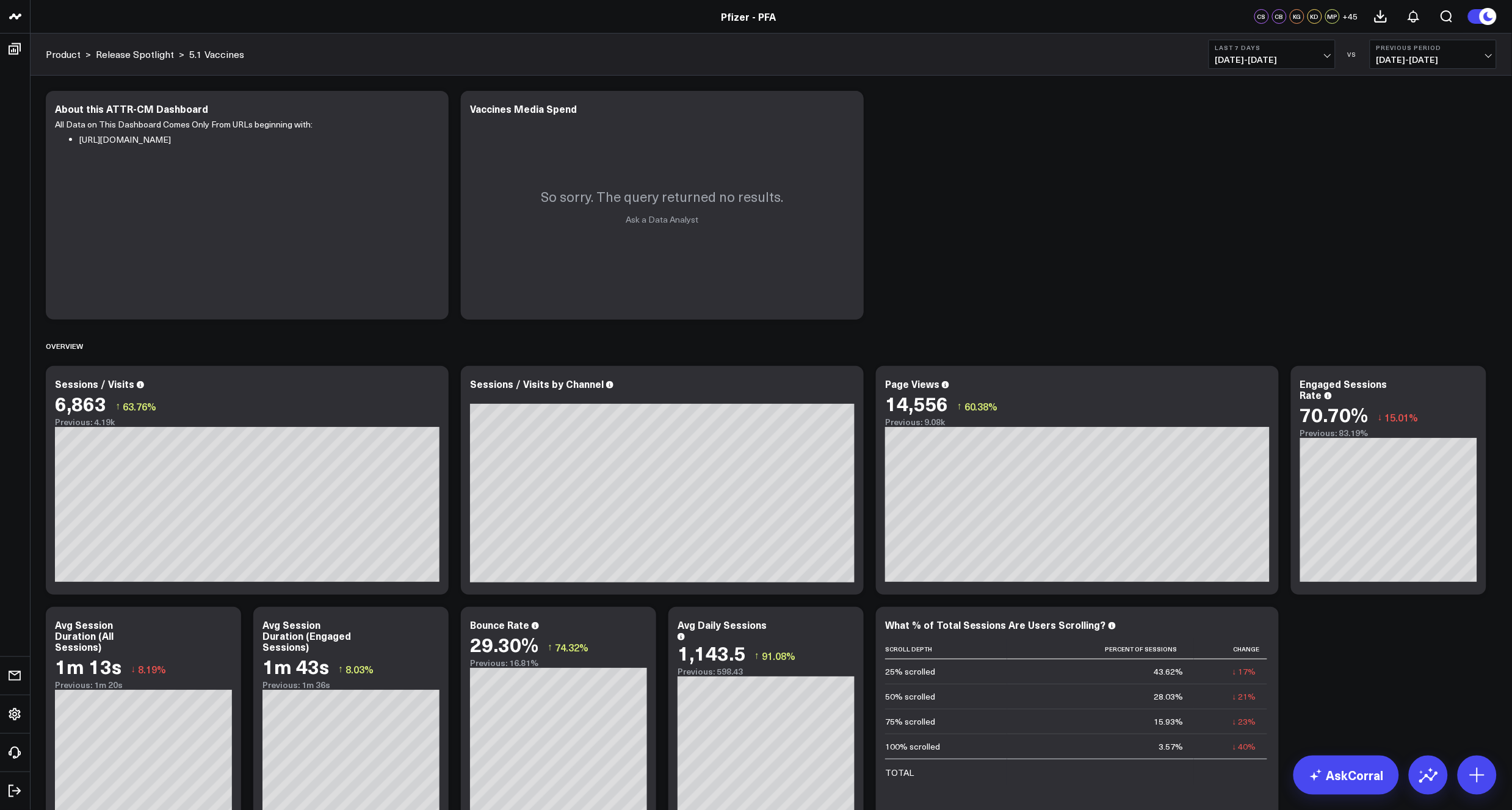
drag, startPoint x: 959, startPoint y: 223, endPoint x: 887, endPoint y: 206, distance: 74.0
drag, startPoint x: 241, startPoint y: 339, endPoint x: 157, endPoint y: 100, distance: 253.3
click at [241, 339] on div "Overview" at bounding box center [772, 346] width 1451 height 28
click at [871, 351] on div "Overview" at bounding box center [772, 346] width 1451 height 28
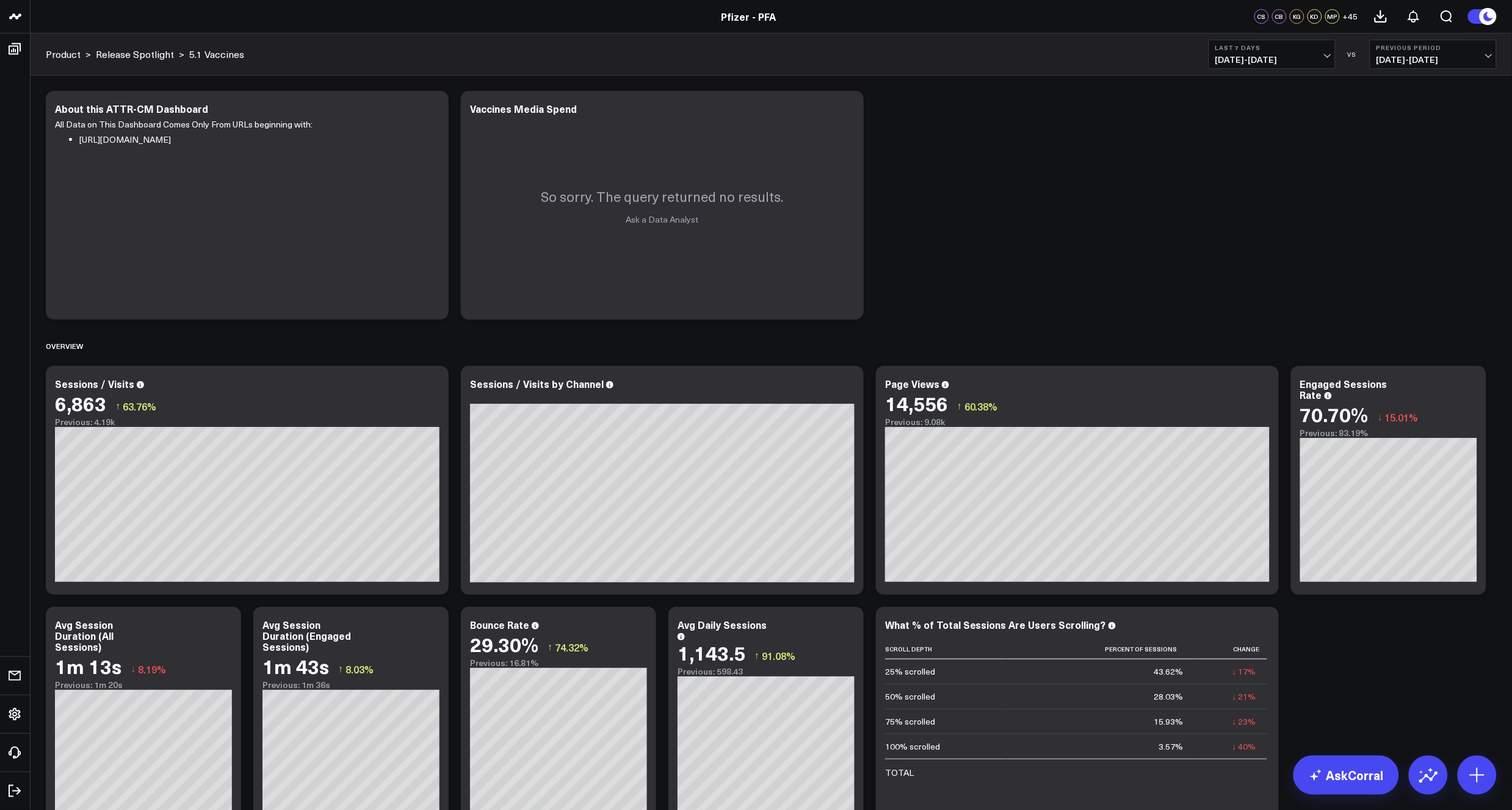
click at [1320, 55] on span "[DATE] - [DATE]" at bounding box center [1272, 60] width 114 height 10
click at [1244, 389] on link "Custom Dates" at bounding box center [1272, 390] width 126 height 23
select select "7"
select select "2025"
click at [1357, 236] on div "22" at bounding box center [1355, 234] width 24 height 24
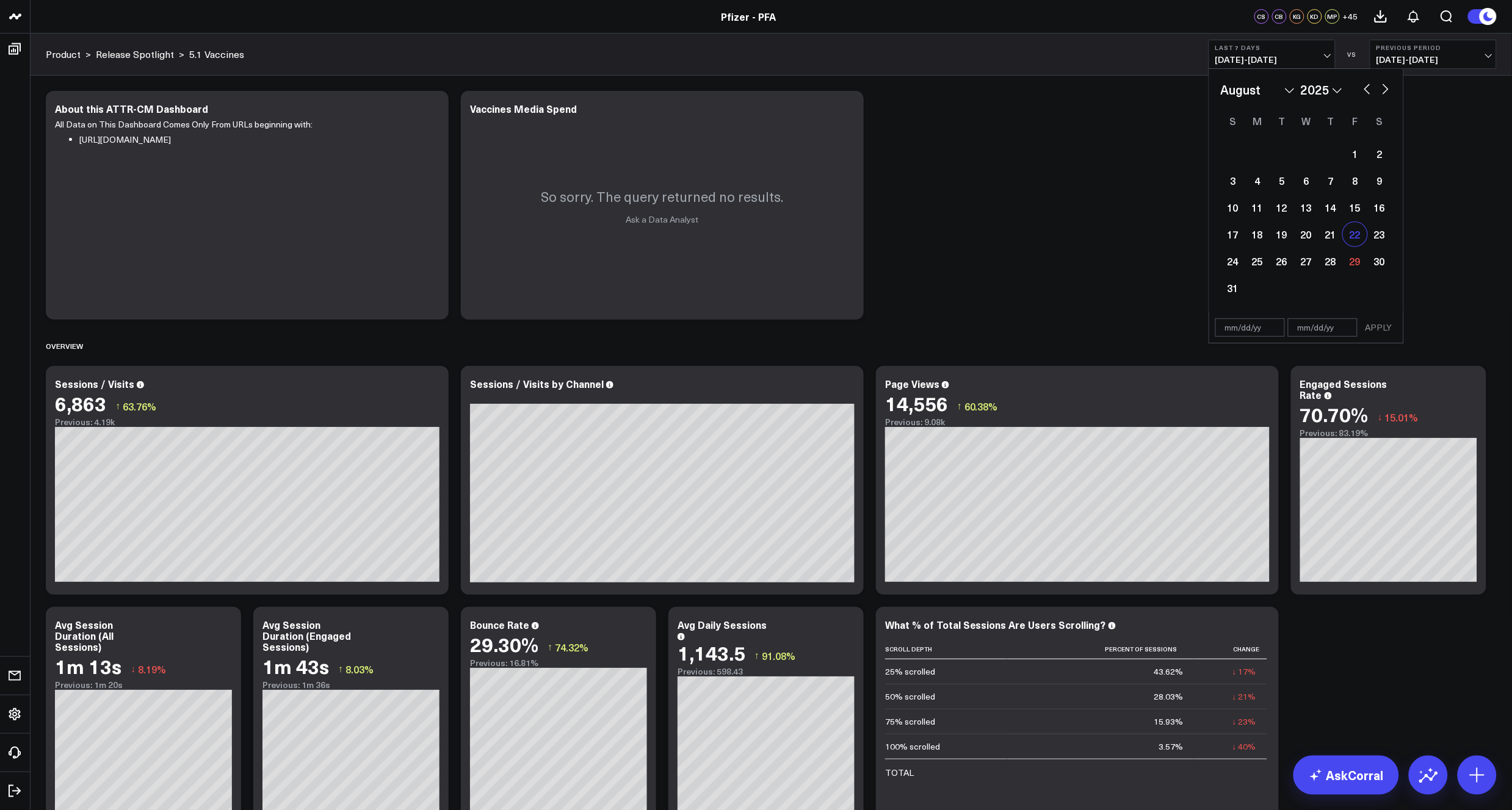
type input "[DATE]"
select select "7"
select select "2025"
drag, startPoint x: 1310, startPoint y: 260, endPoint x: 1365, endPoint y: 314, distance: 77.1
click at [1310, 261] on div "27" at bounding box center [1306, 260] width 24 height 24
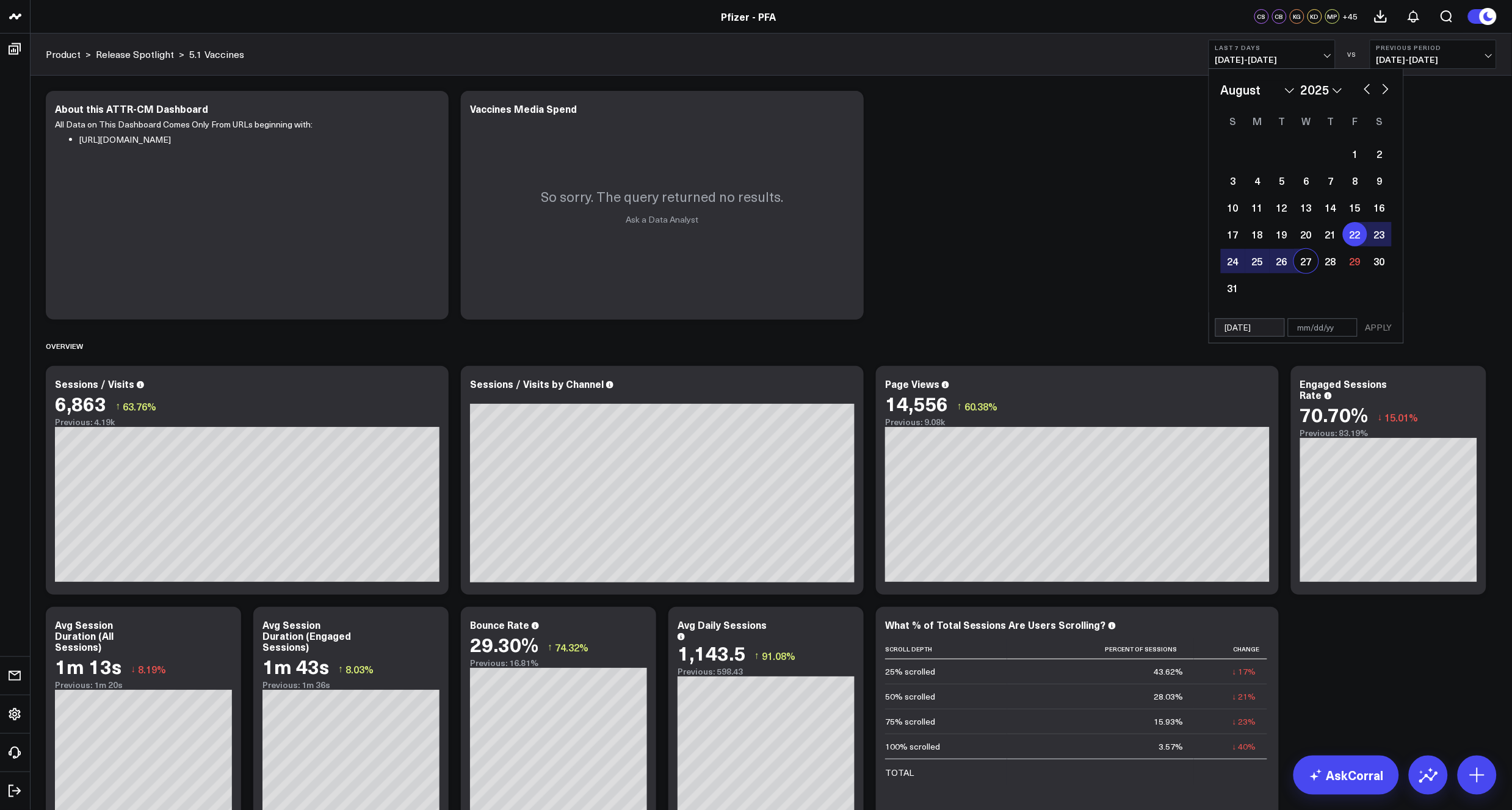
type input "[DATE]"
select select "7"
select select "2025"
click at [1380, 327] on button "APPLY" at bounding box center [1379, 327] width 37 height 18
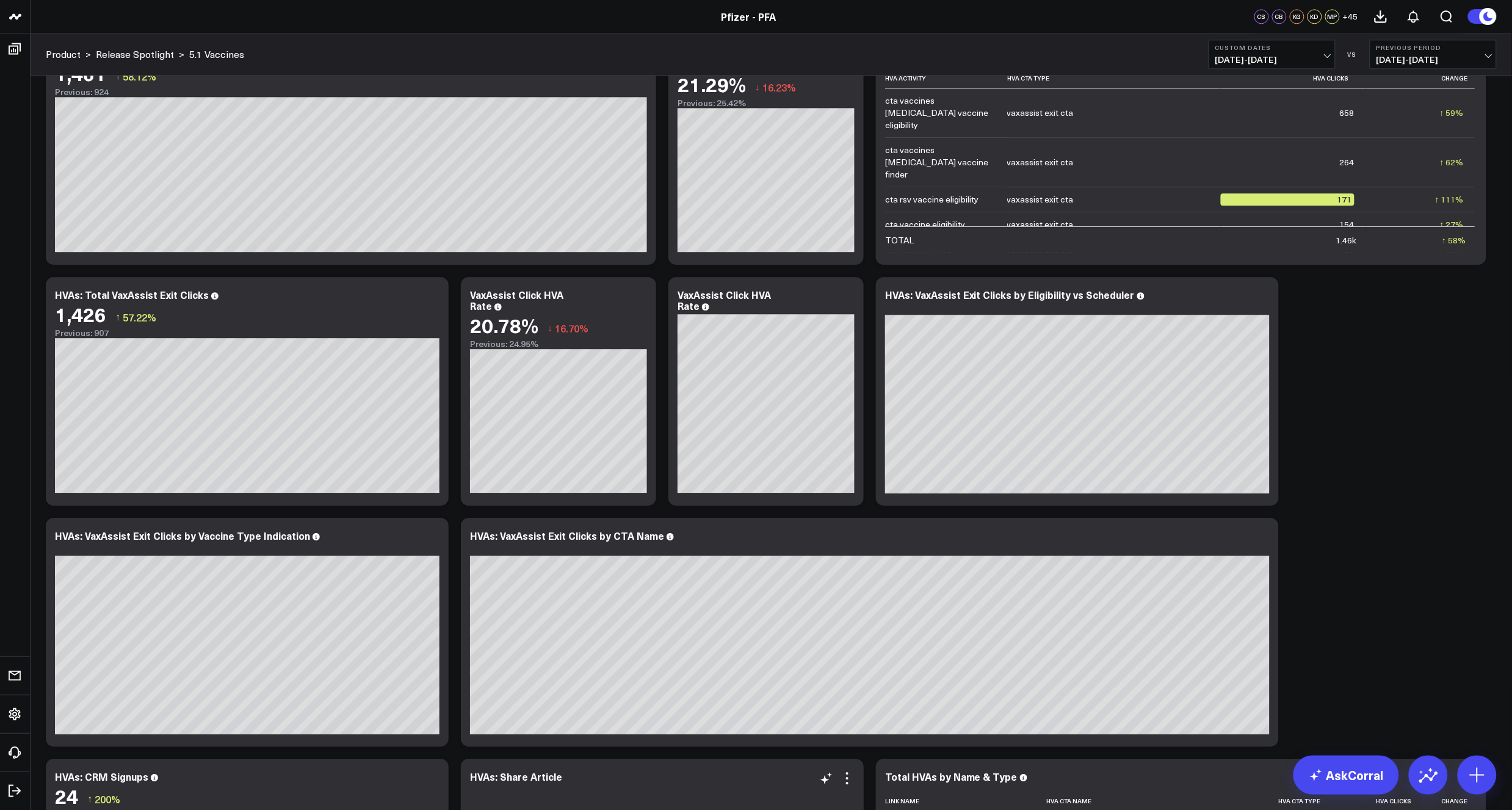
scroll to position [1125, 0]
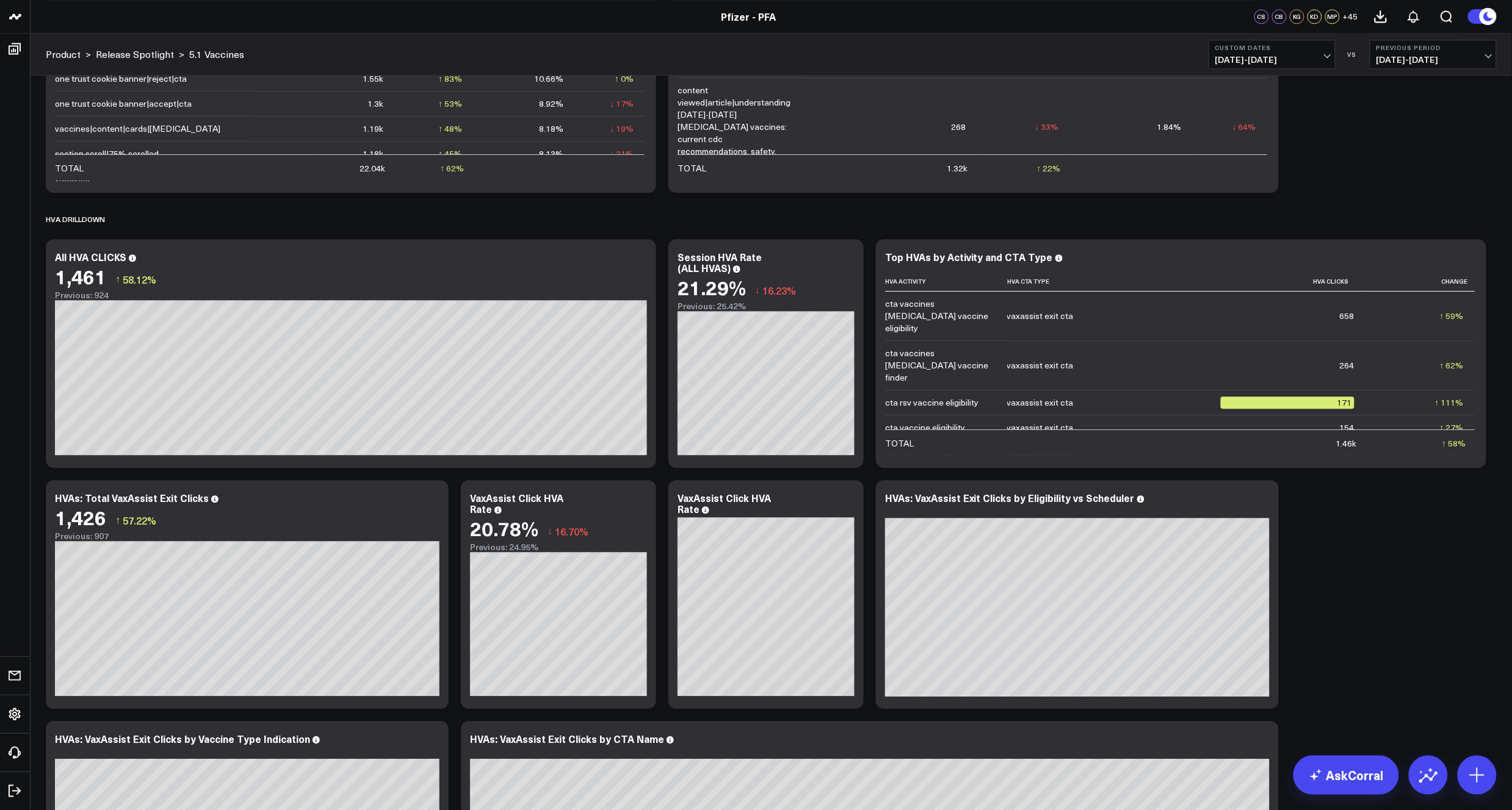
click at [1329, 59] on button "Custom Dates [DATE] - [DATE]" at bounding box center [1272, 54] width 127 height 29
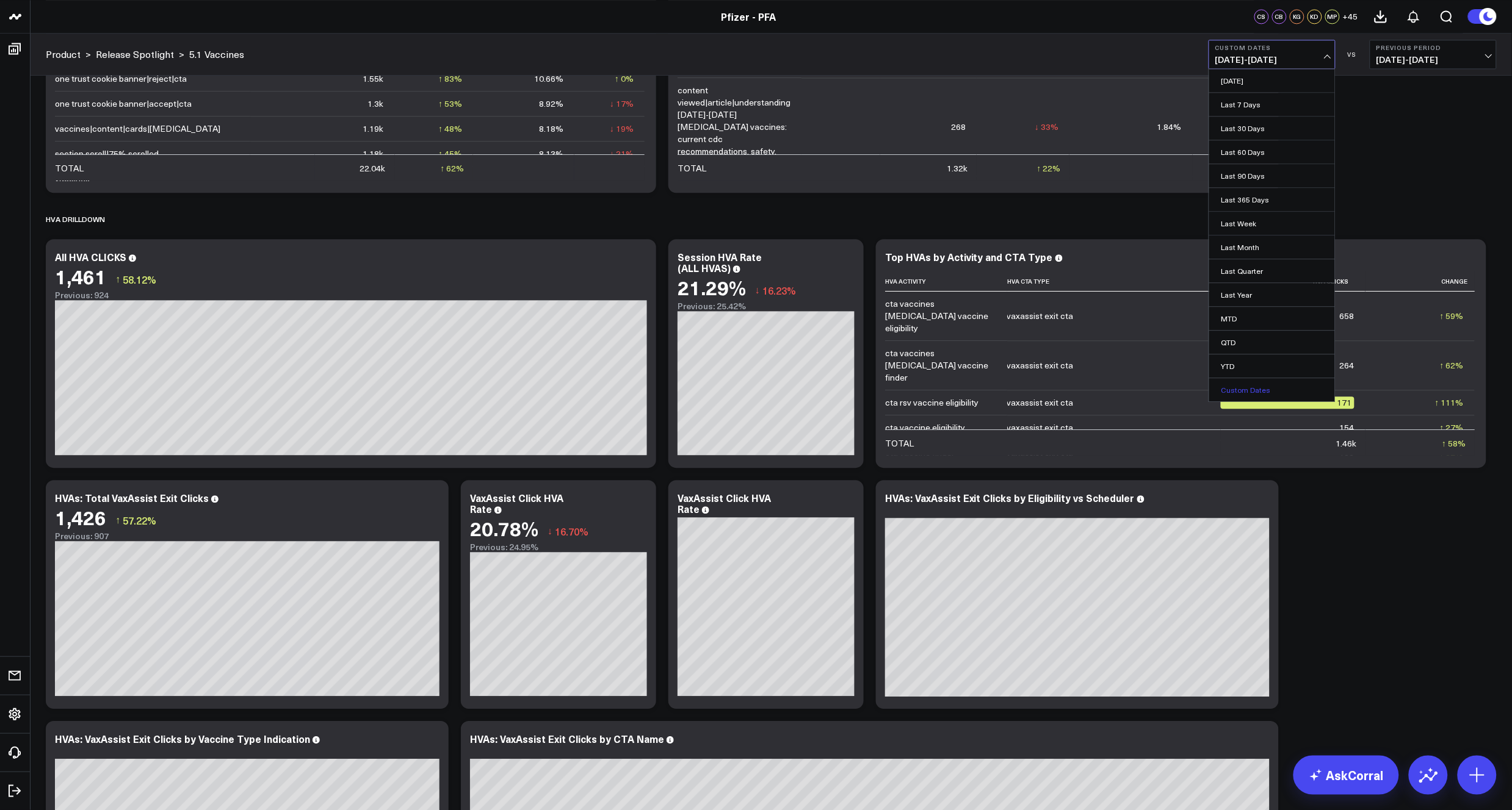
click at [1241, 383] on link "Custom Dates" at bounding box center [1272, 390] width 126 height 23
select select "7"
select select "2025"
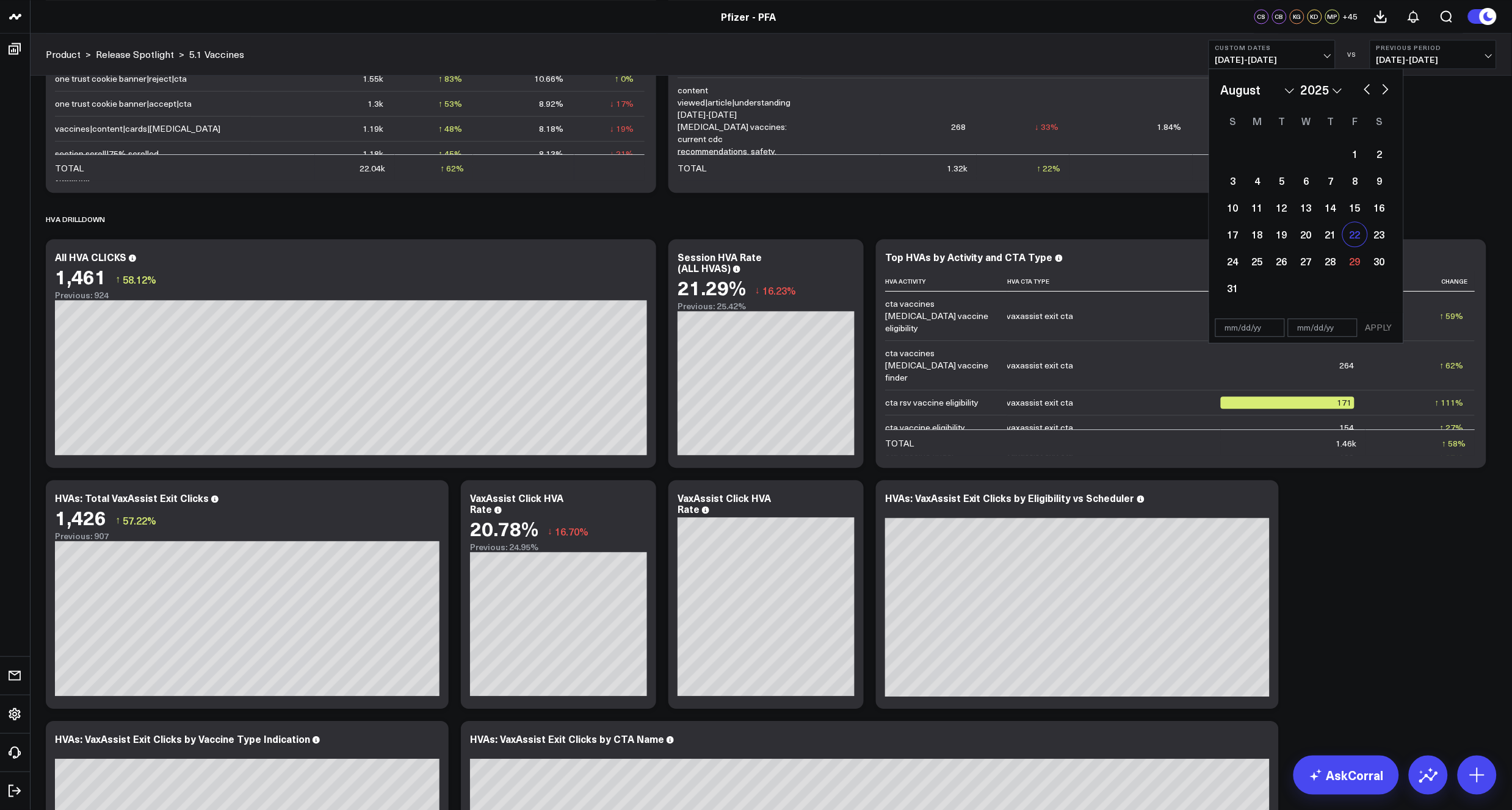
click at [1353, 240] on div "22" at bounding box center [1355, 234] width 24 height 24
type input "[DATE]"
select select "7"
select select "2025"
click at [1335, 258] on div "28" at bounding box center [1330, 260] width 24 height 24
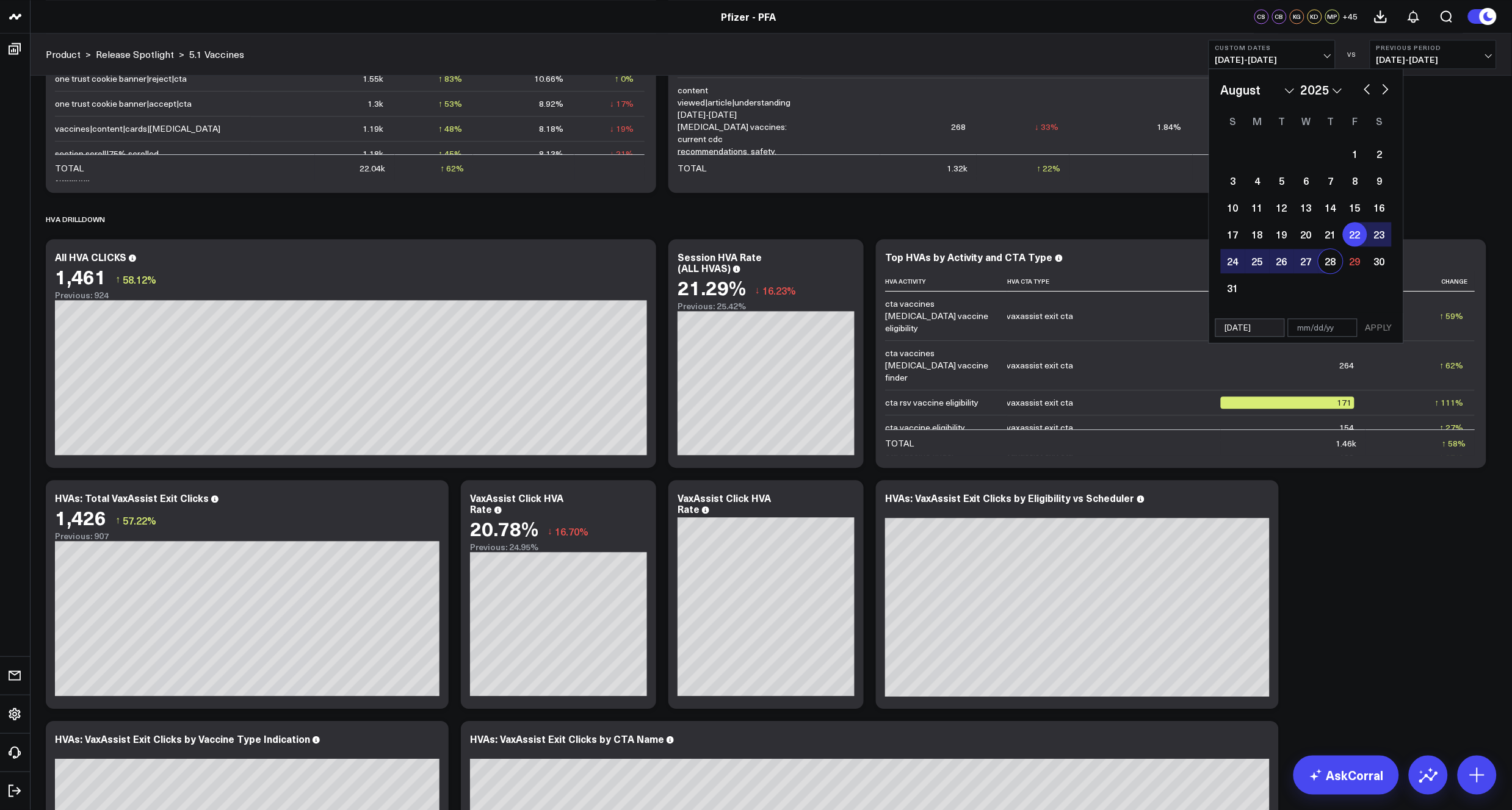
type input "[DATE]"
select select "7"
select select "2025"
click at [1387, 326] on button "APPLY" at bounding box center [1379, 327] width 37 height 18
